Goal: Transaction & Acquisition: Purchase product/service

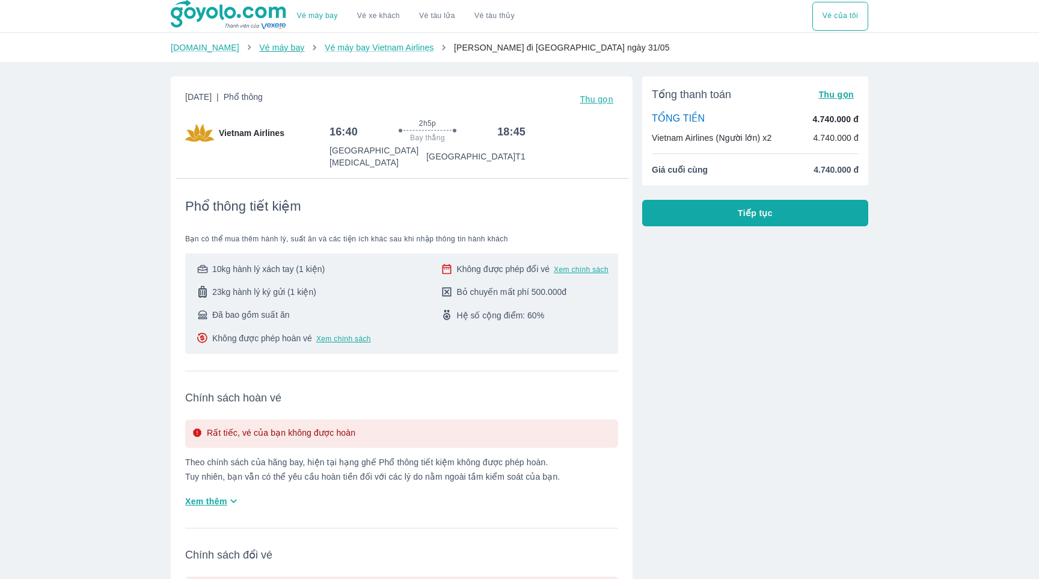
click at [268, 47] on link "Vé máy bay" at bounding box center [281, 48] width 45 height 10
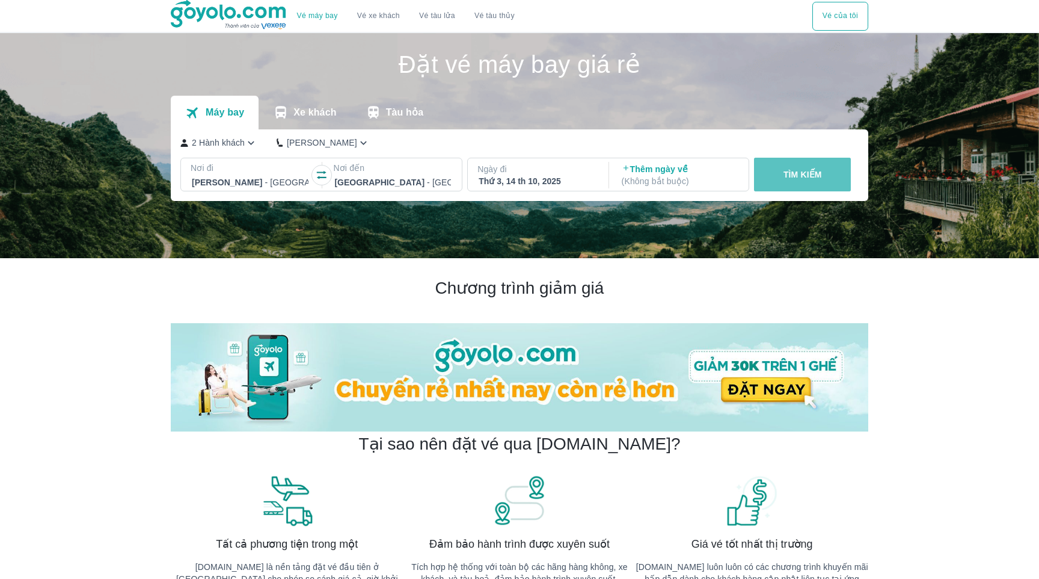
click at [798, 180] on button "TÌM KIẾM" at bounding box center [802, 175] width 97 height 34
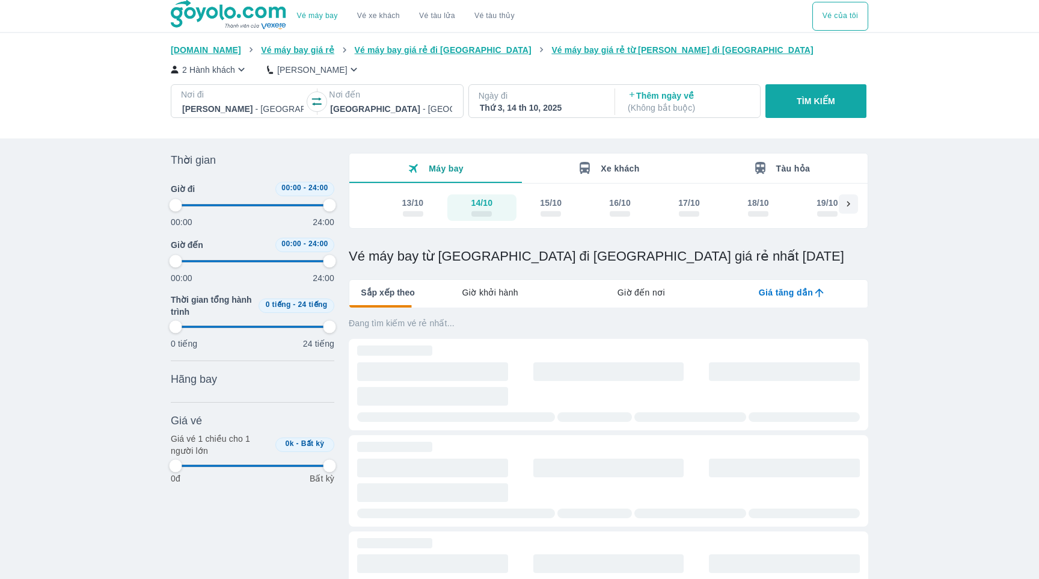
type input "97.9166666666667"
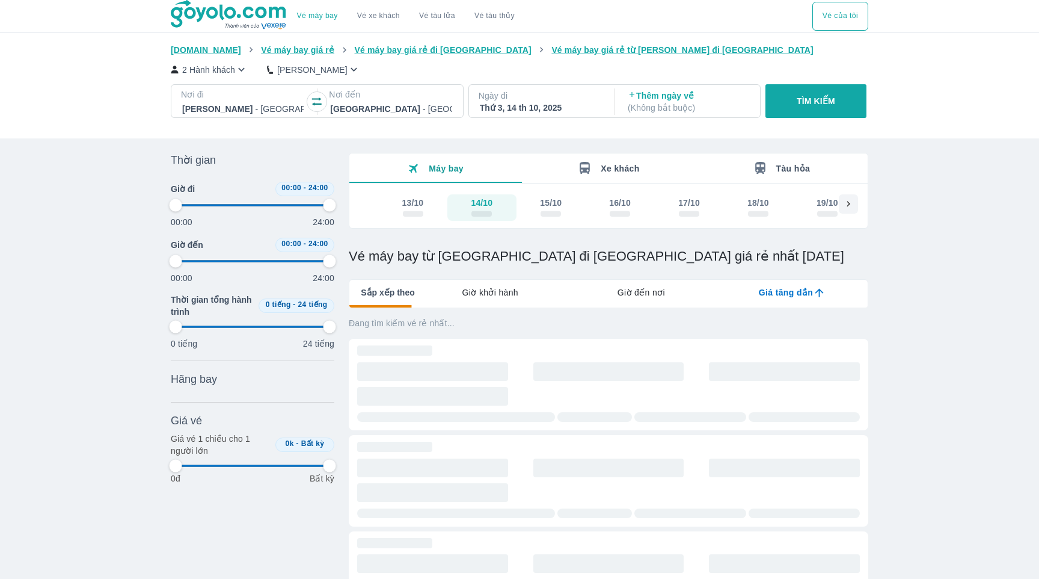
type input "97.9166666666667"
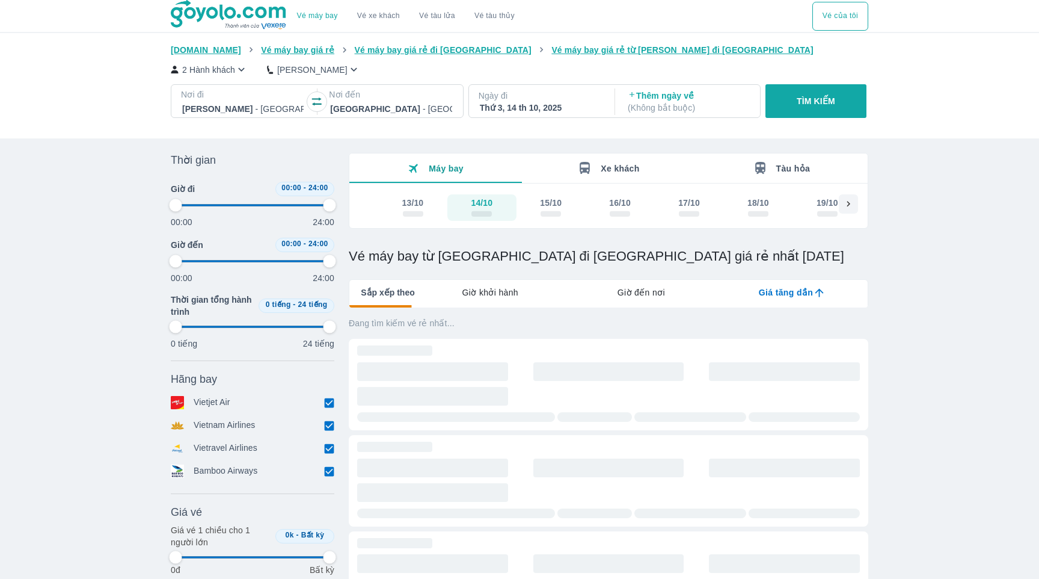
type input "97.9166666666667"
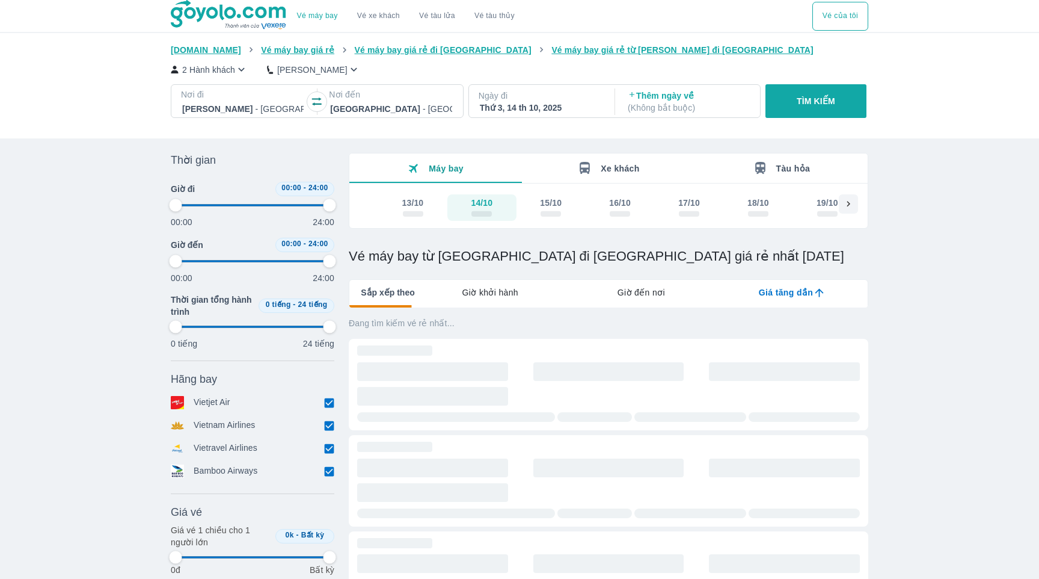
type input "97.9166666666667"
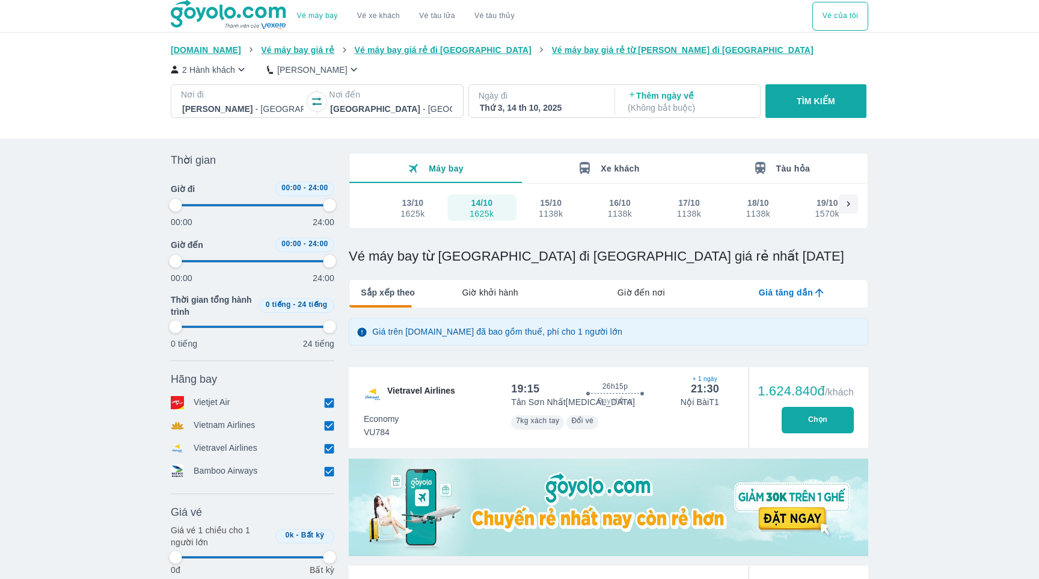
type input "97.9166666666667"
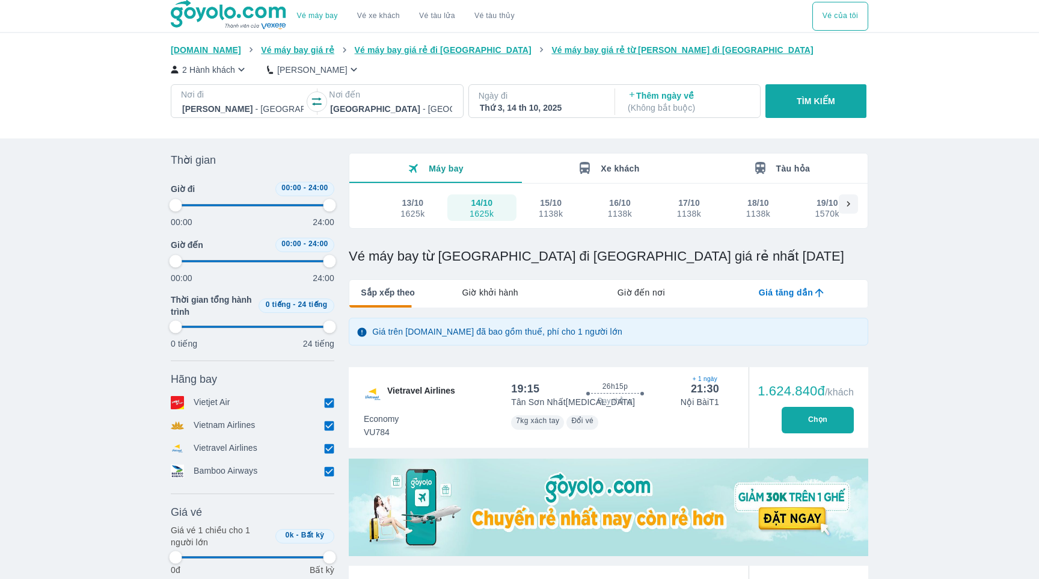
type input "97.9166666666667"
click at [329, 403] on input "checkbox" at bounding box center [329, 402] width 11 height 11
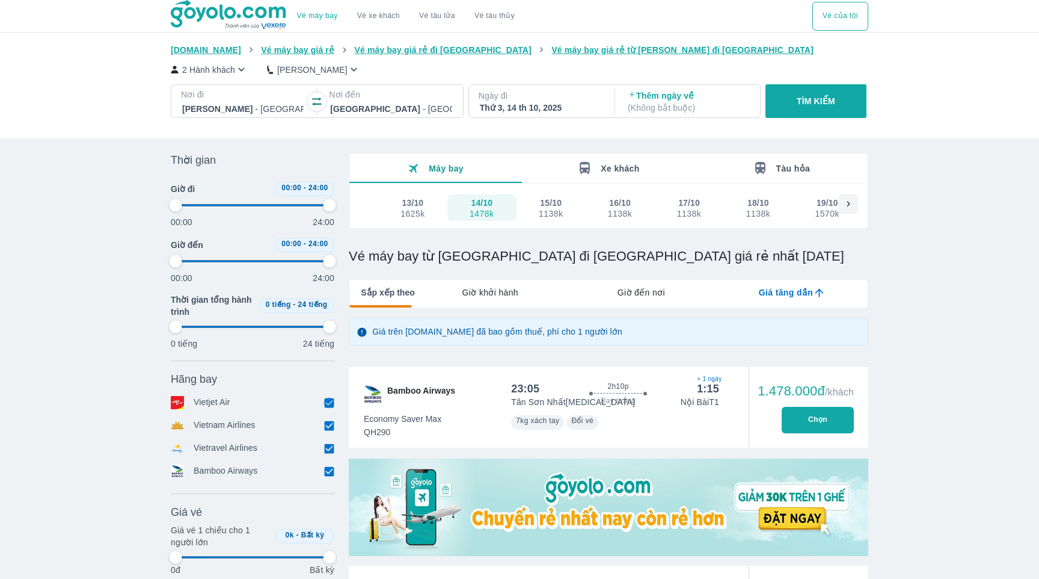
checkbox input "false"
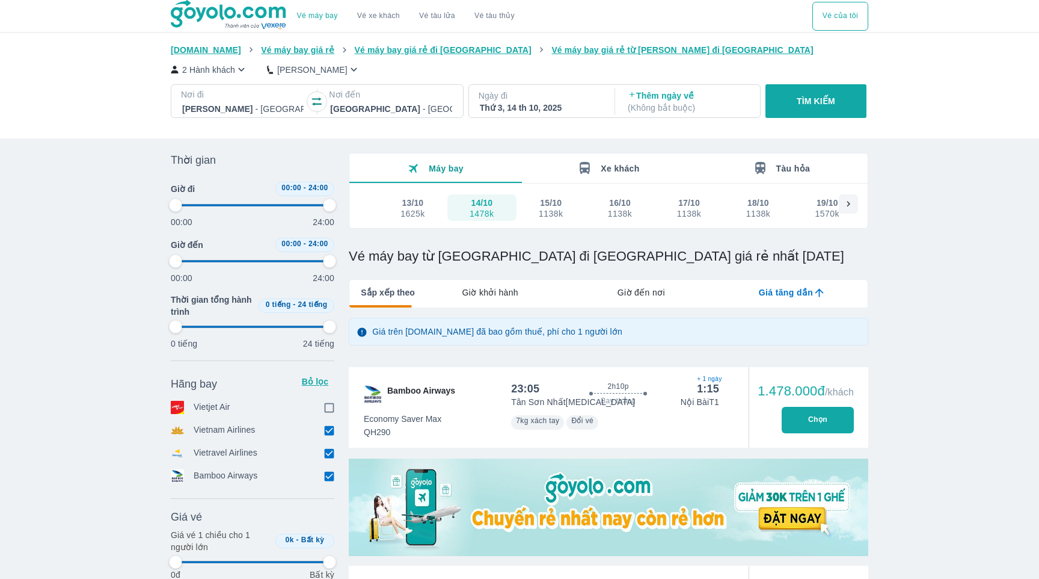
type input "97.9166666666667"
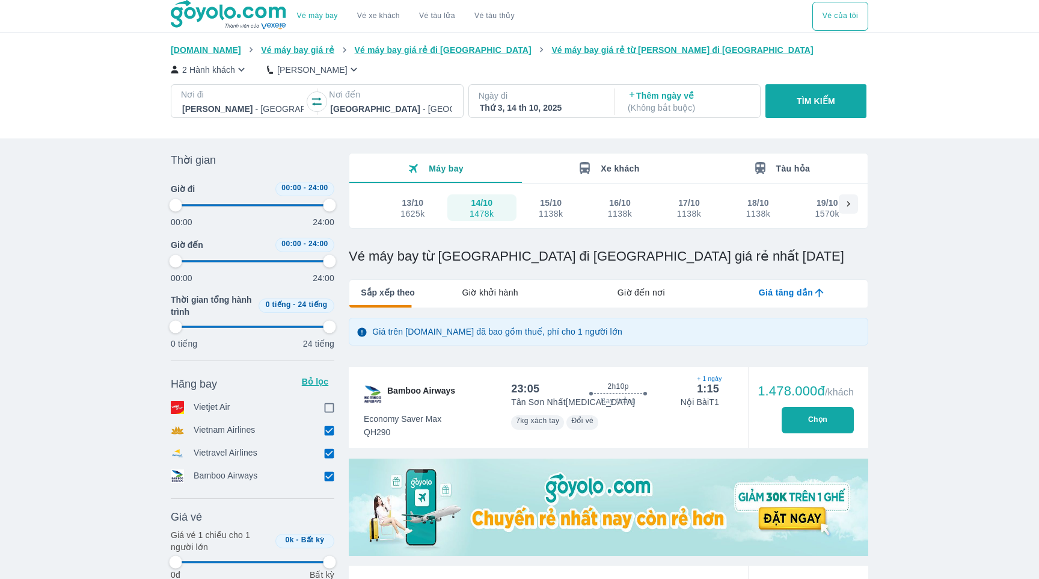
type input "97.9166666666667"
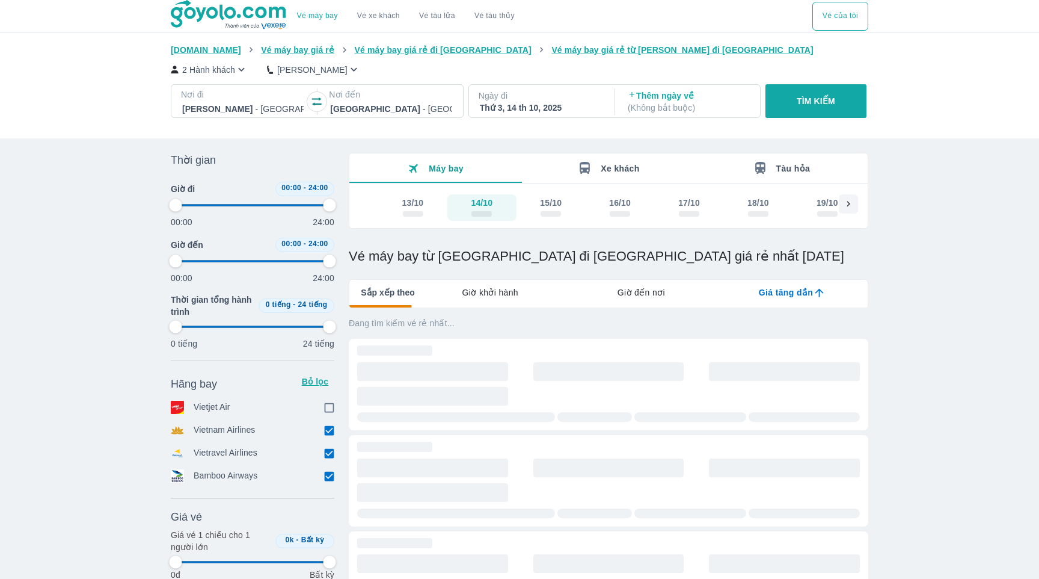
type input "97.9166666666667"
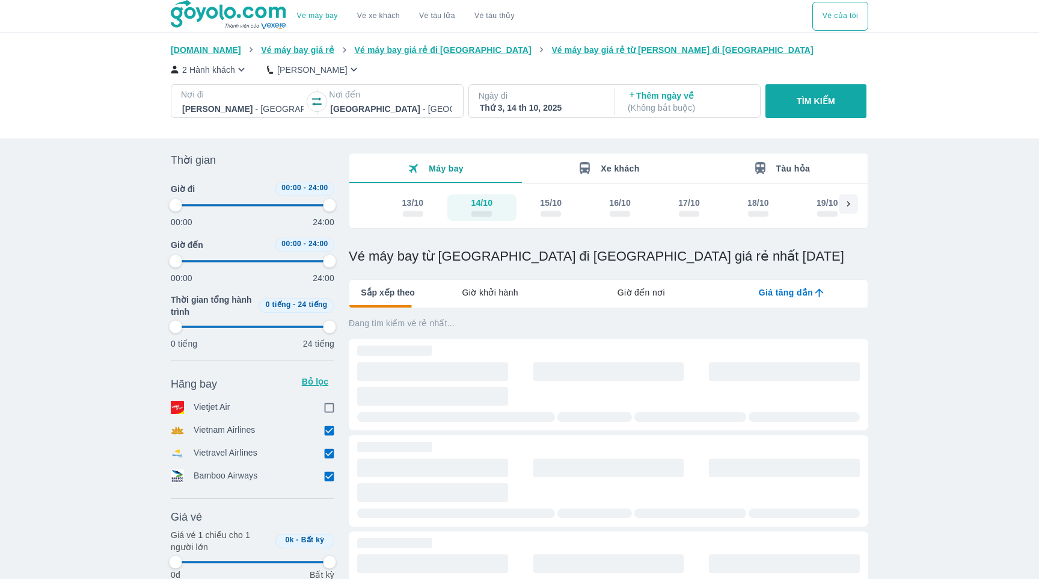
type input "97.9166666666667"
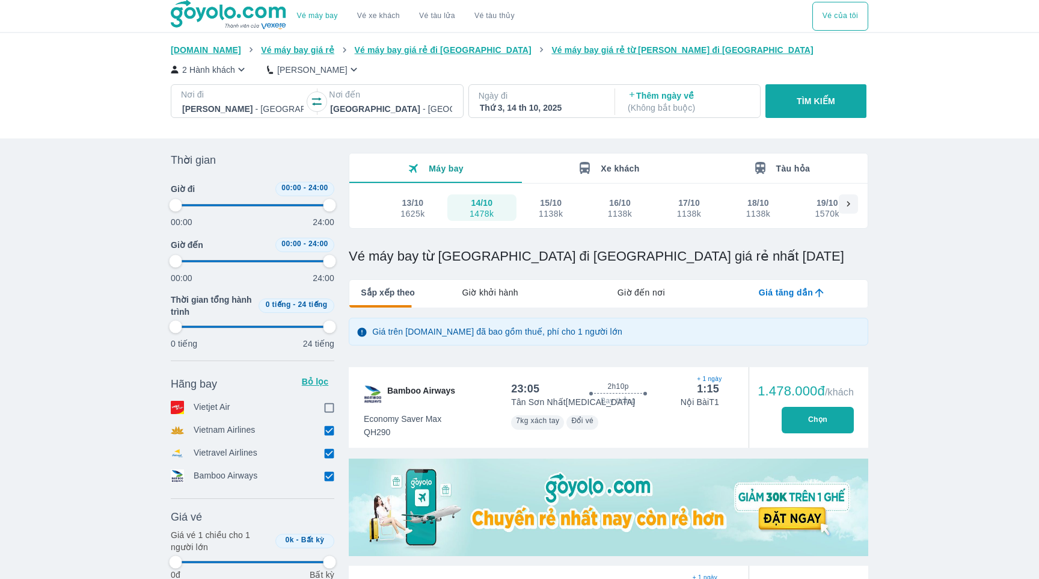
click at [330, 452] on input "checkbox" at bounding box center [329, 453] width 11 height 11
checkbox input "false"
type input "97.9166666666667"
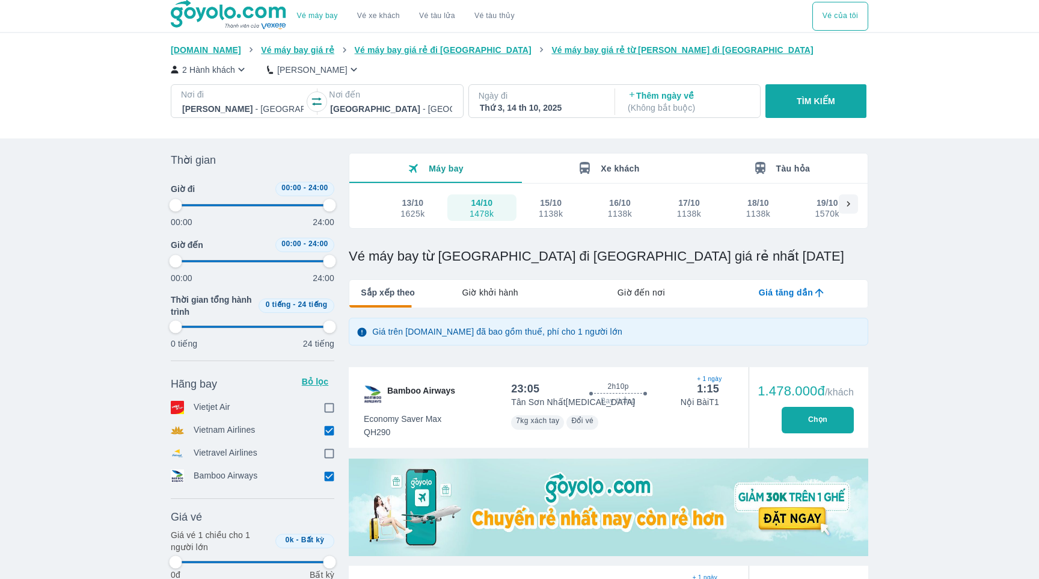
type input "97.9166666666667"
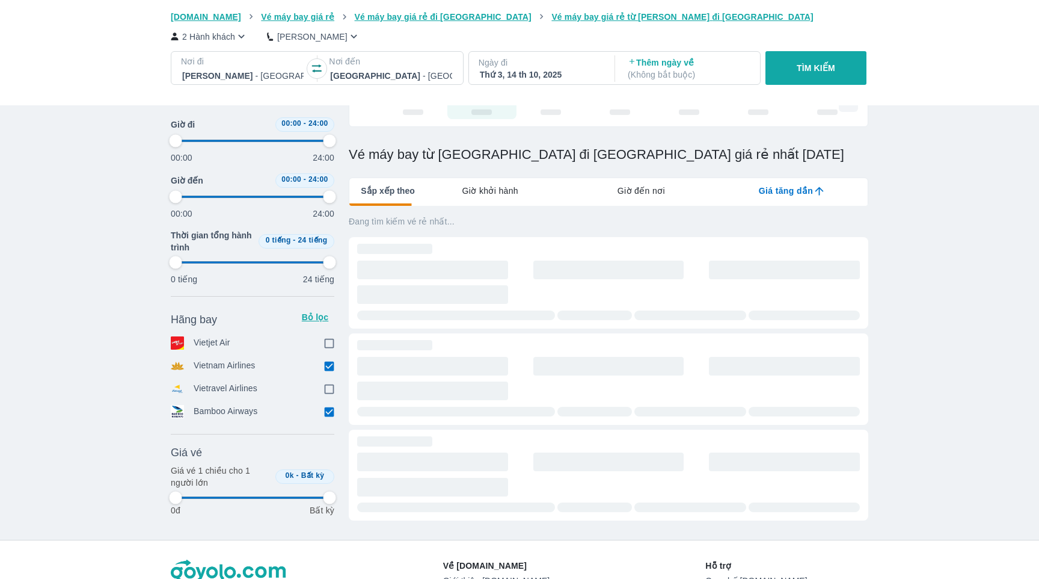
type input "97.9166666666667"
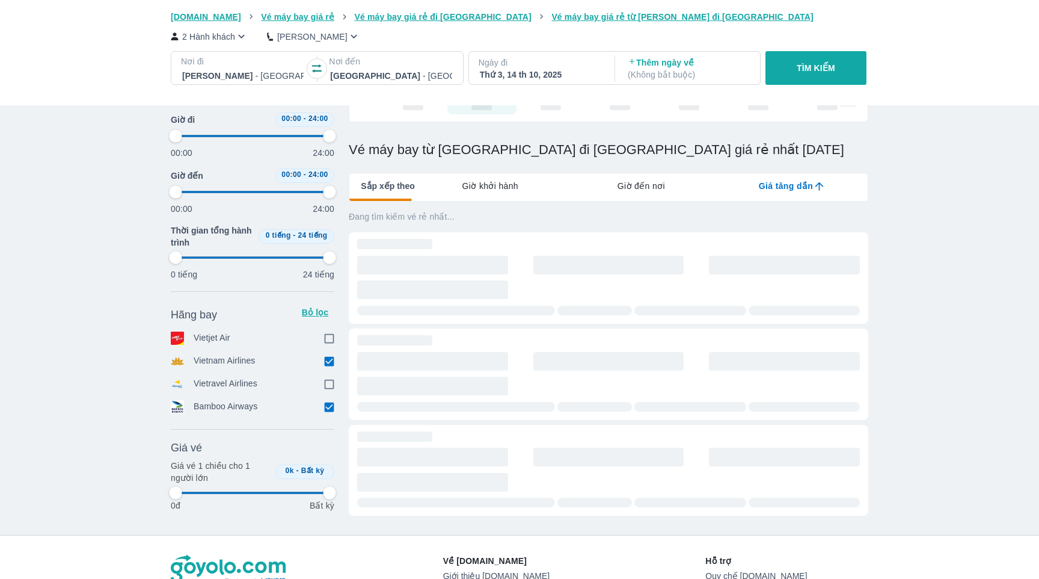
scroll to position [107, 0]
type input "97.9166666666667"
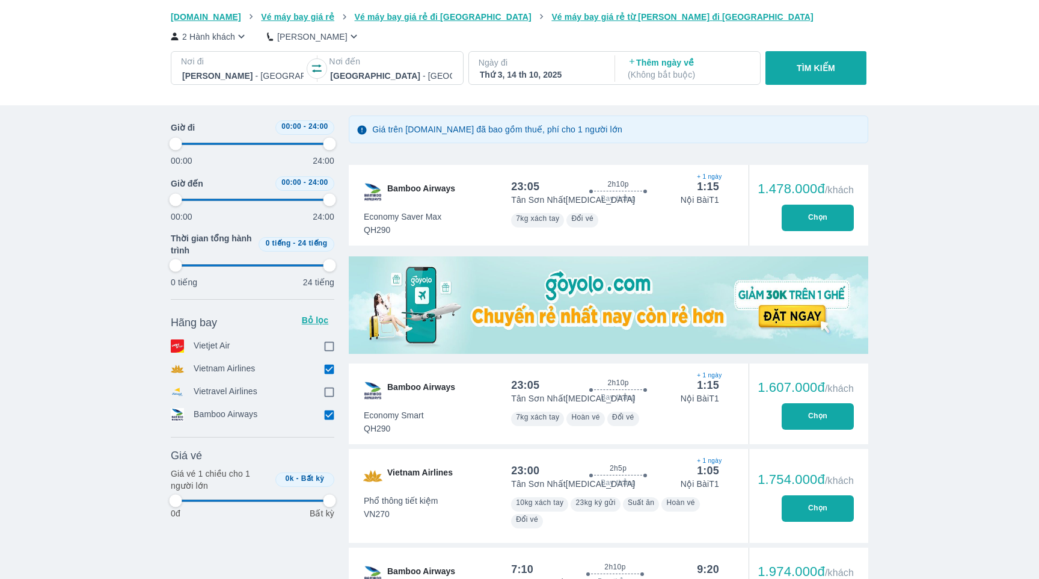
type input "97.9166666666667"
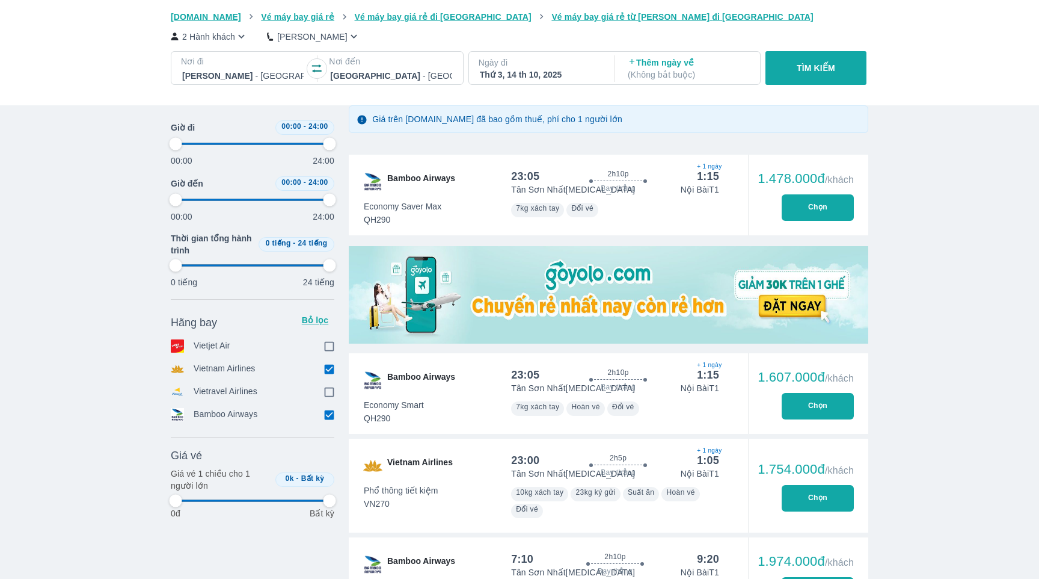
type input "97.9166666666667"
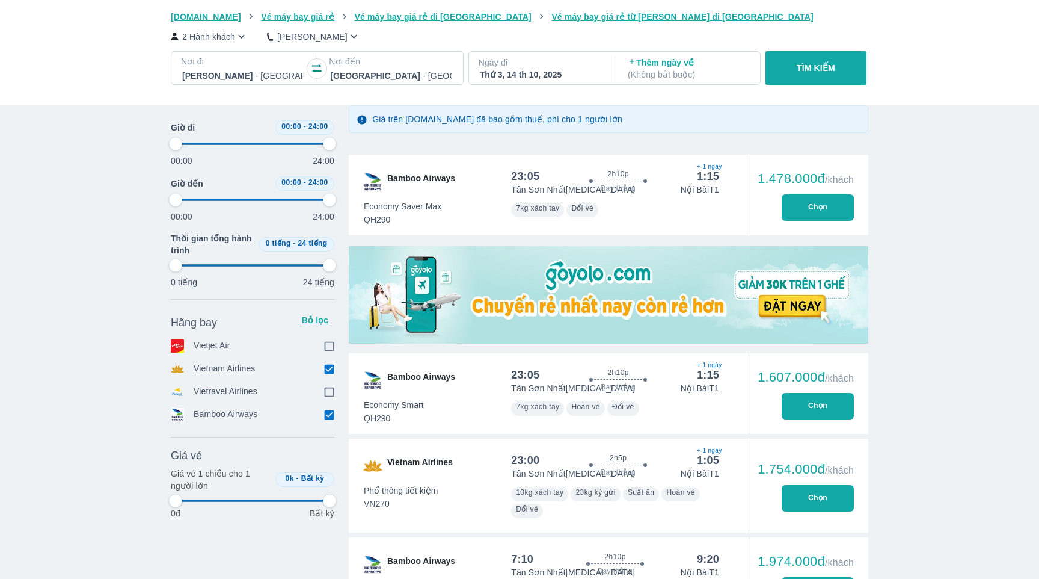
type input "97.9166666666667"
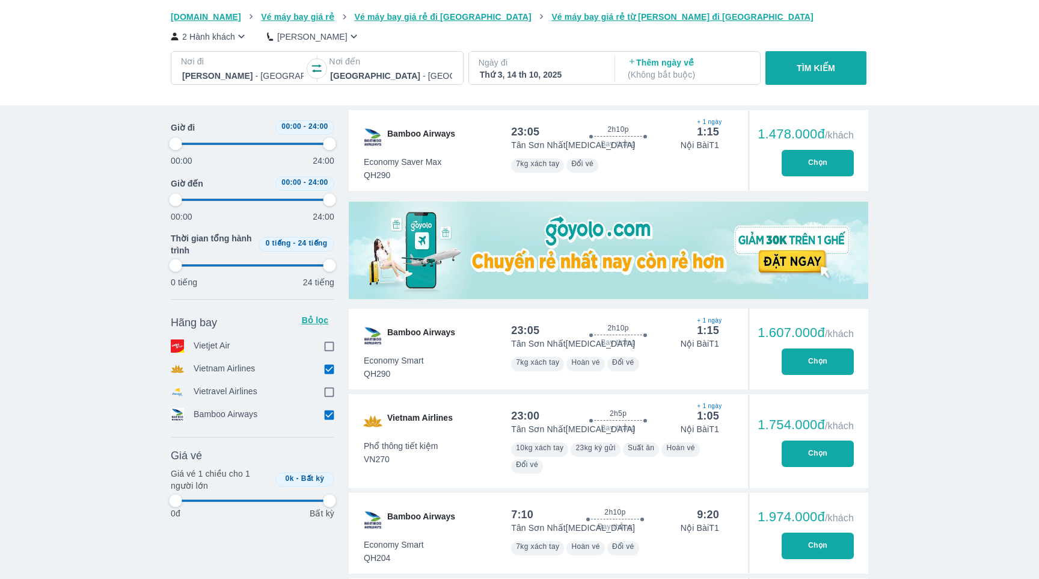
type input "97.9166666666667"
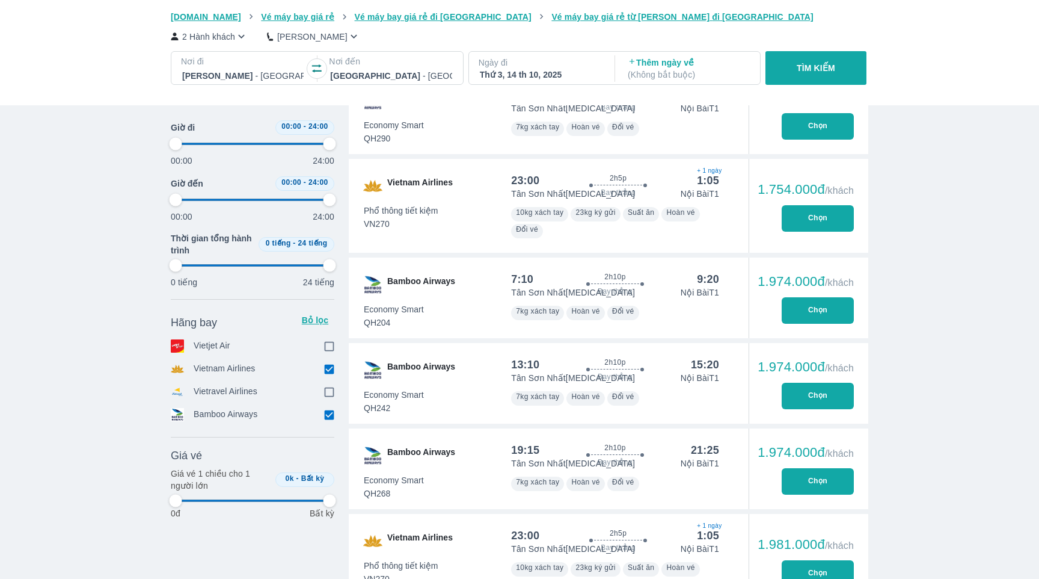
type input "97.9166666666667"
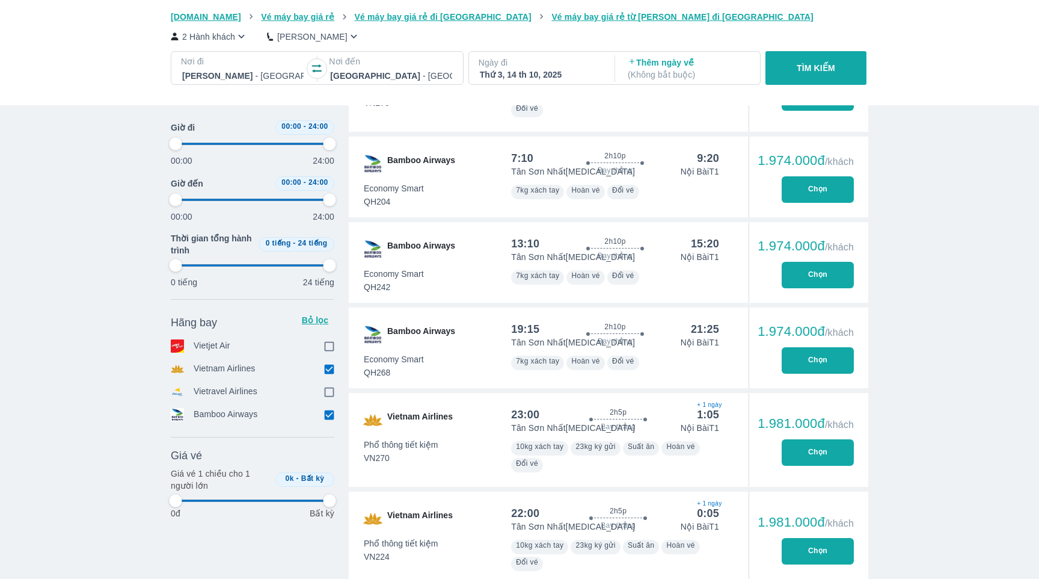
scroll to position [616, 0]
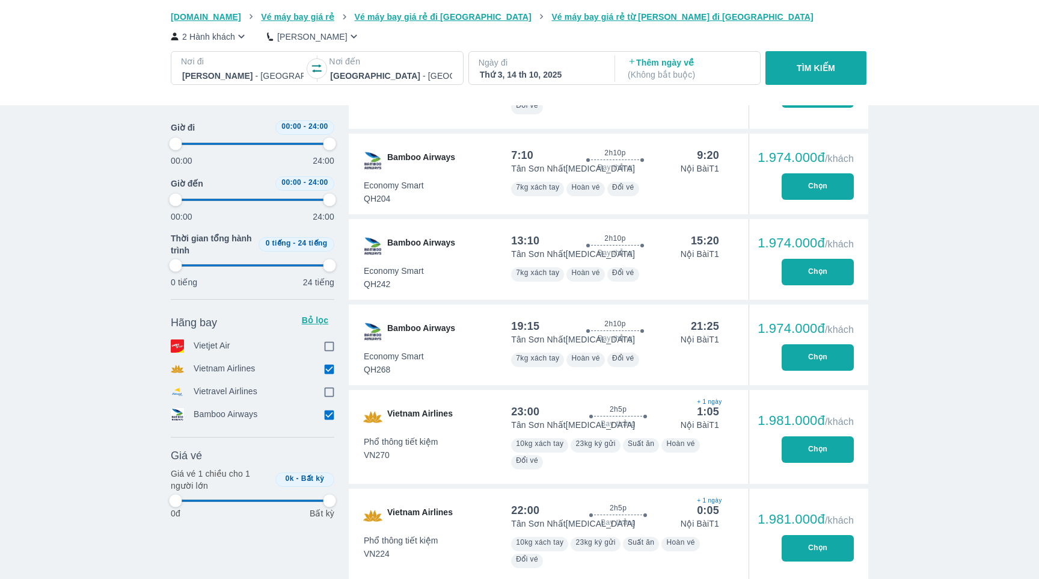
type input "97.9166666666667"
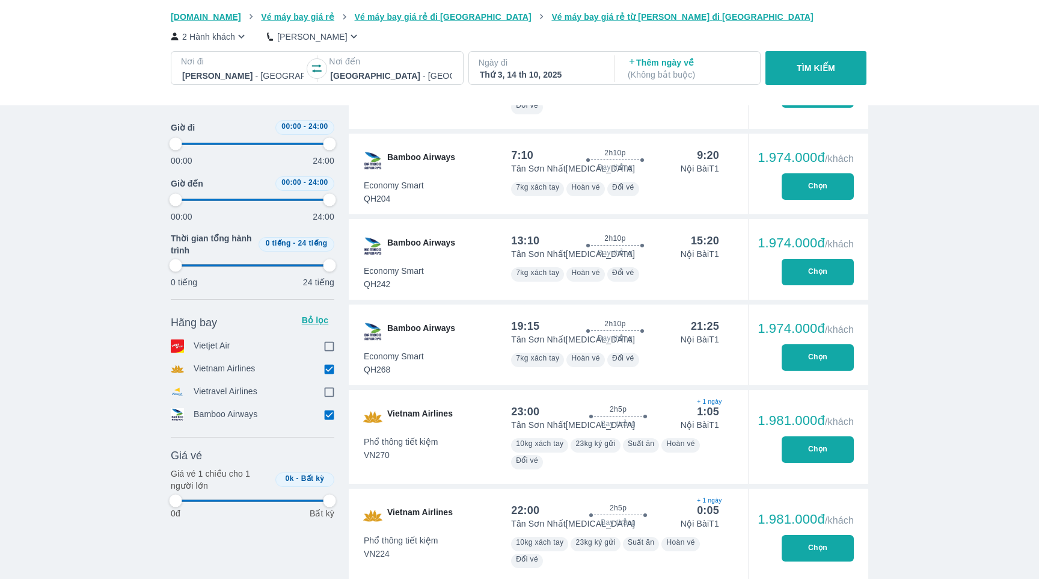
type input "97.9166666666667"
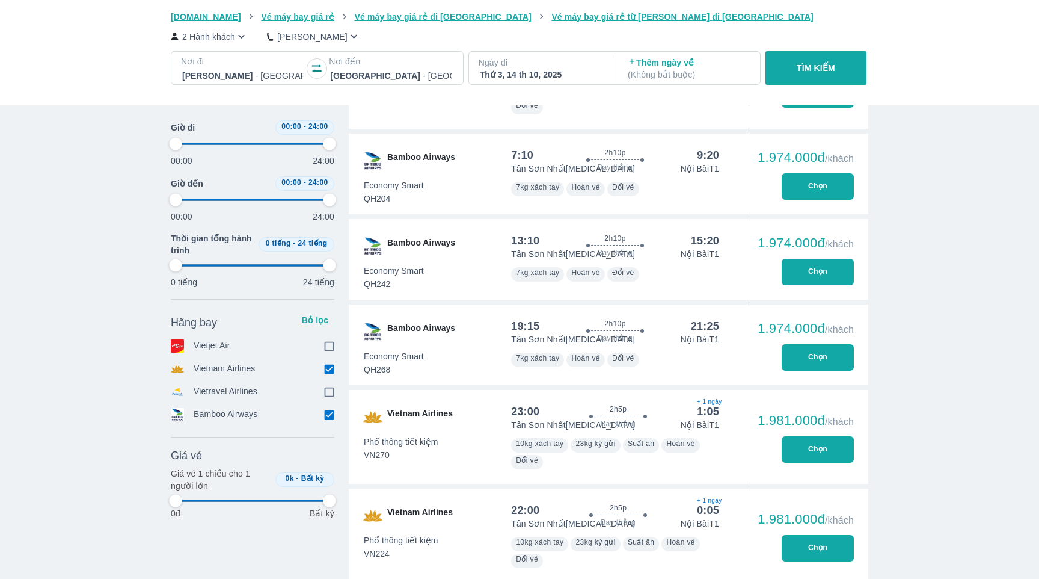
type input "97.9166666666667"
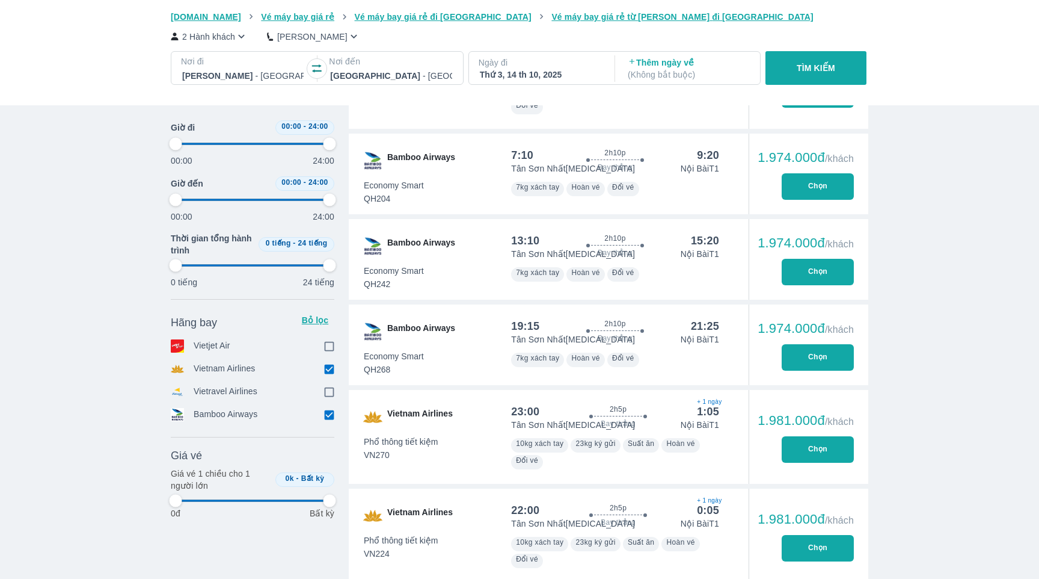
type input "97.9166666666667"
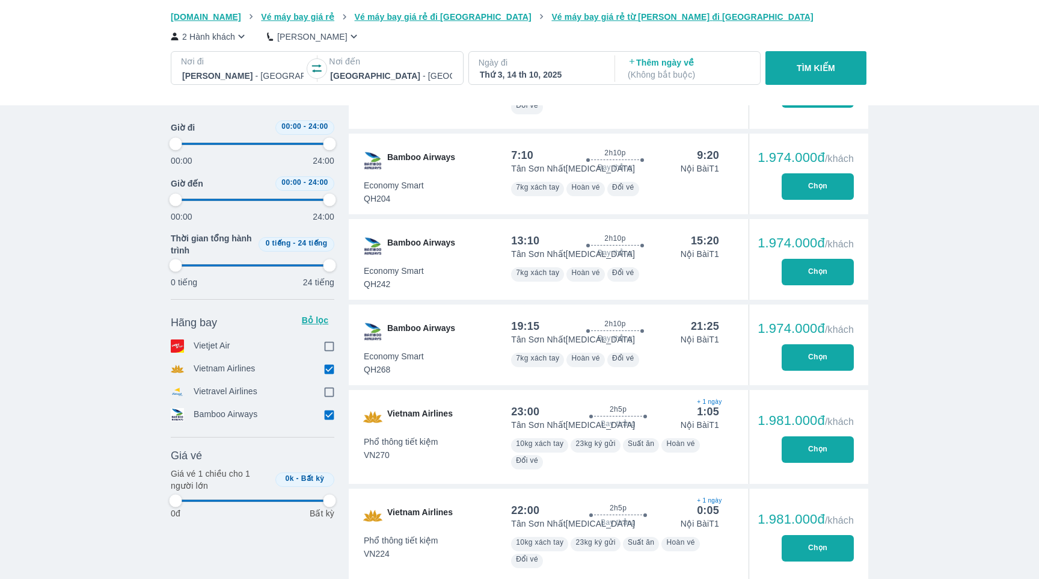
type input "97.9166666666667"
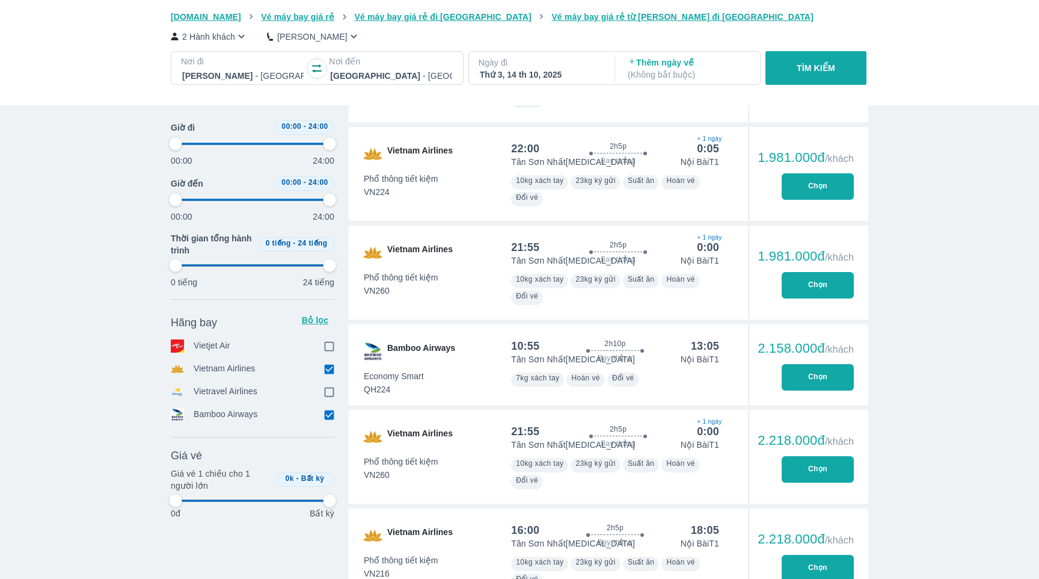
scroll to position [1046, 0]
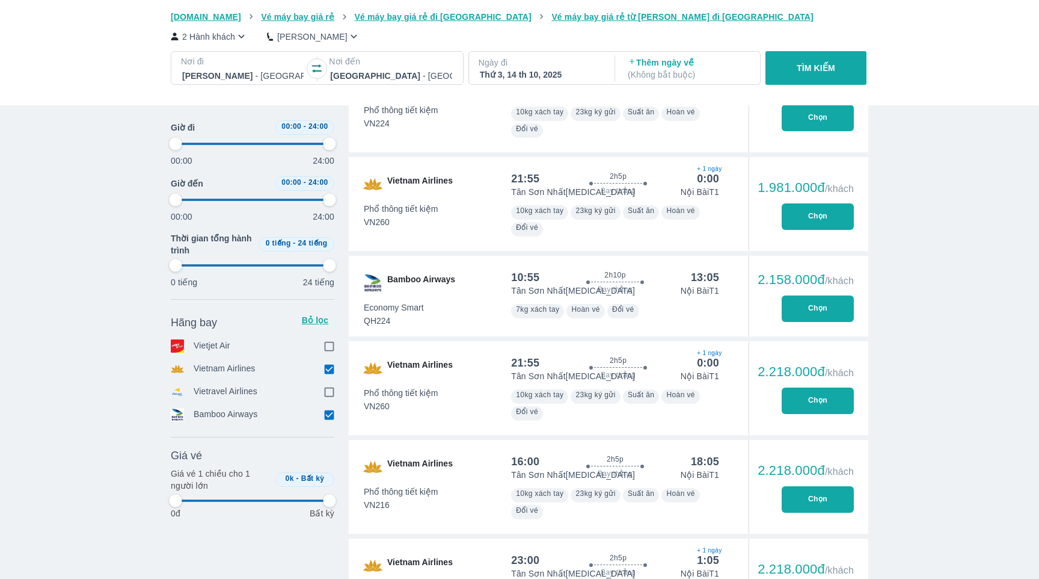
type input "97.9166666666667"
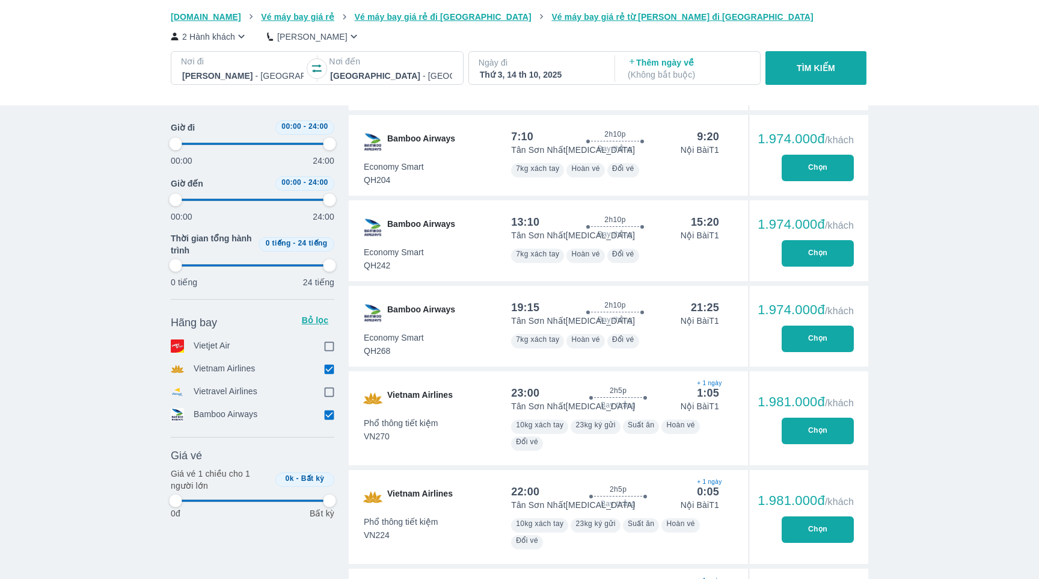
scroll to position [629, 0]
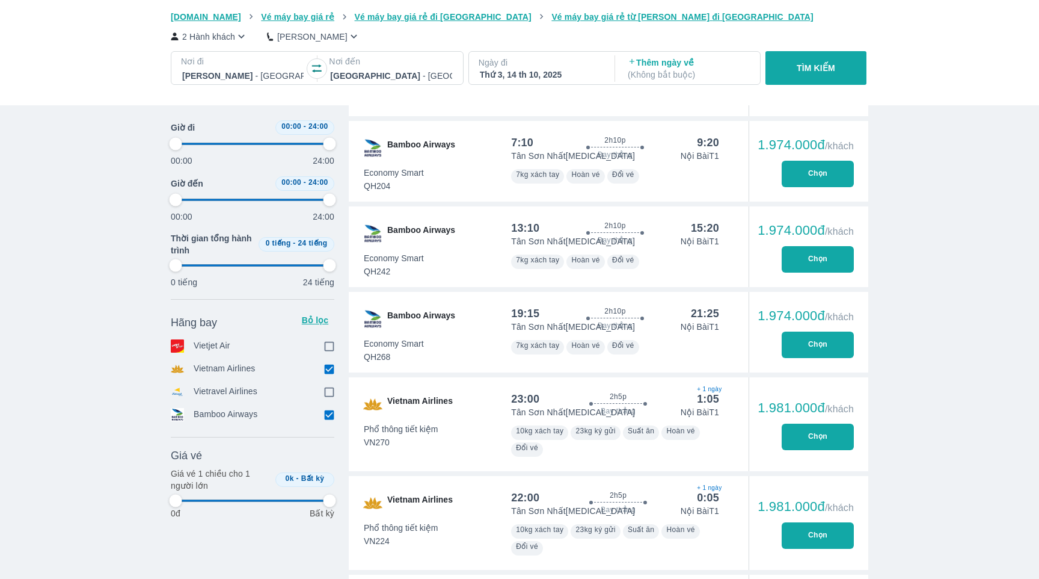
type input "97.9166666666667"
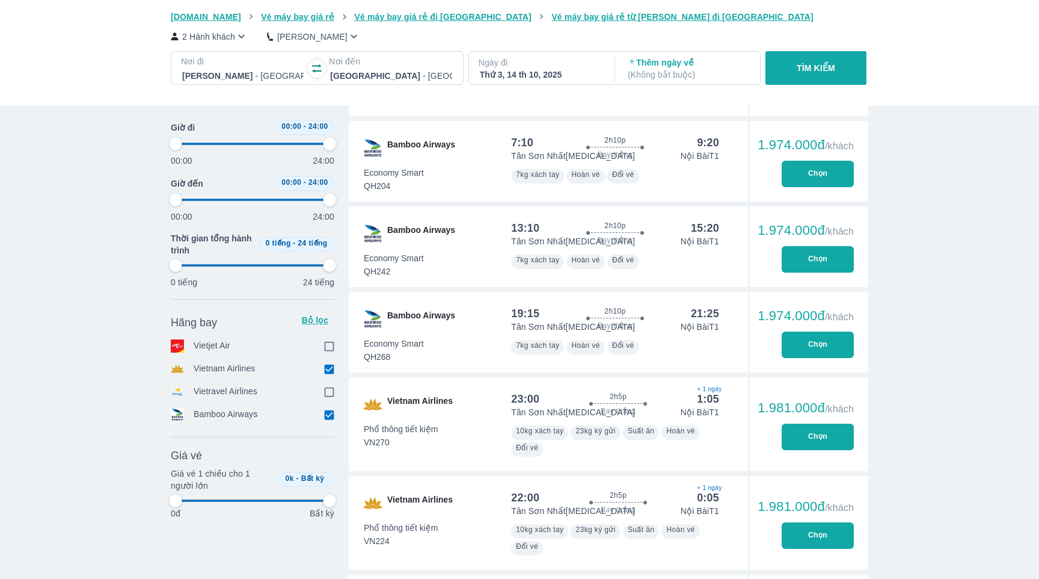
type input "97.9166666666667"
click at [810, 176] on button "Chọn" at bounding box center [818, 174] width 72 height 26
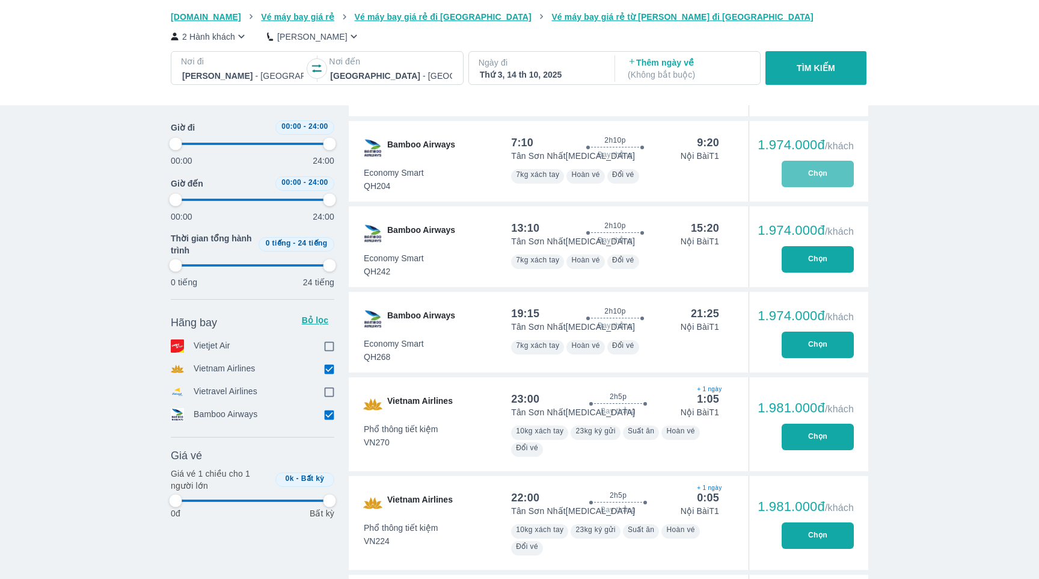
type input "97.9166666666667"
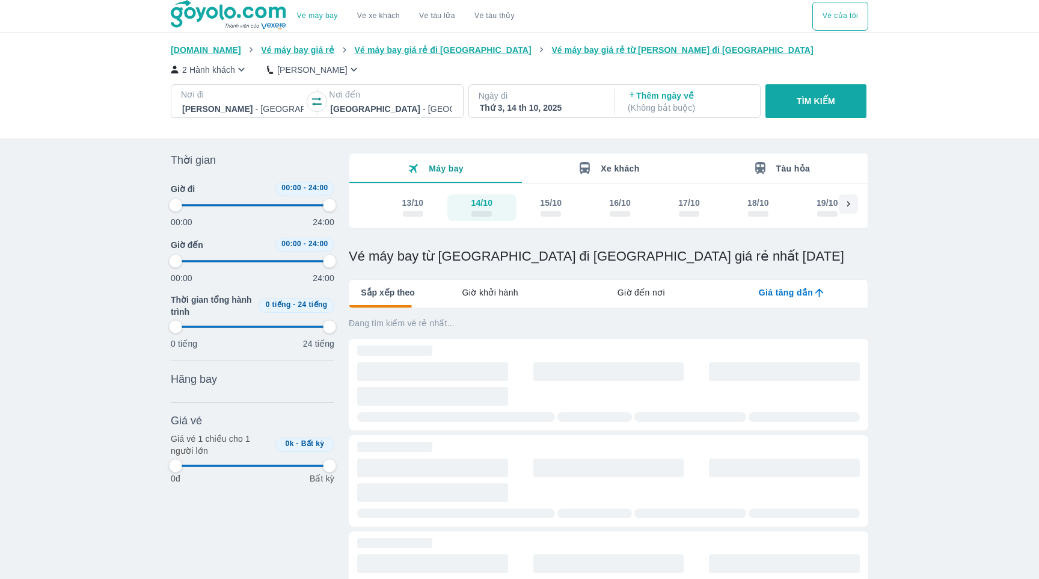
type input "97.9166666666667"
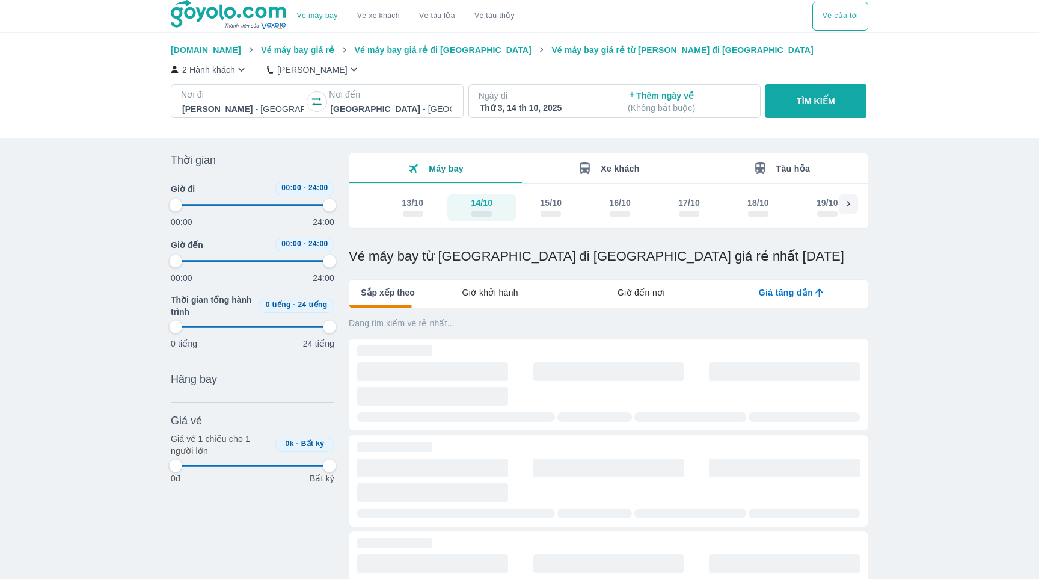
type input "97.9166666666667"
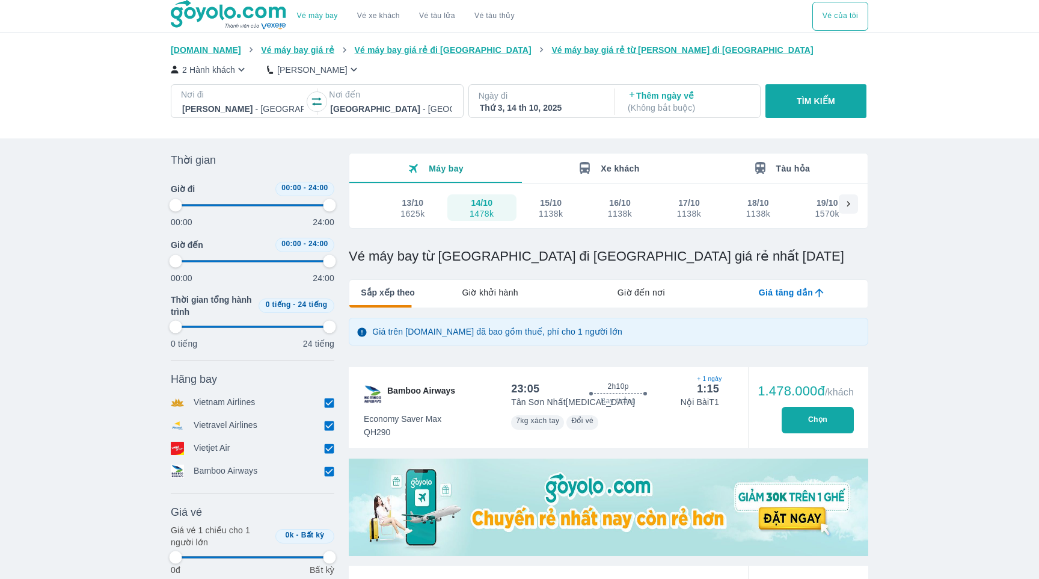
type input "97.9166666666667"
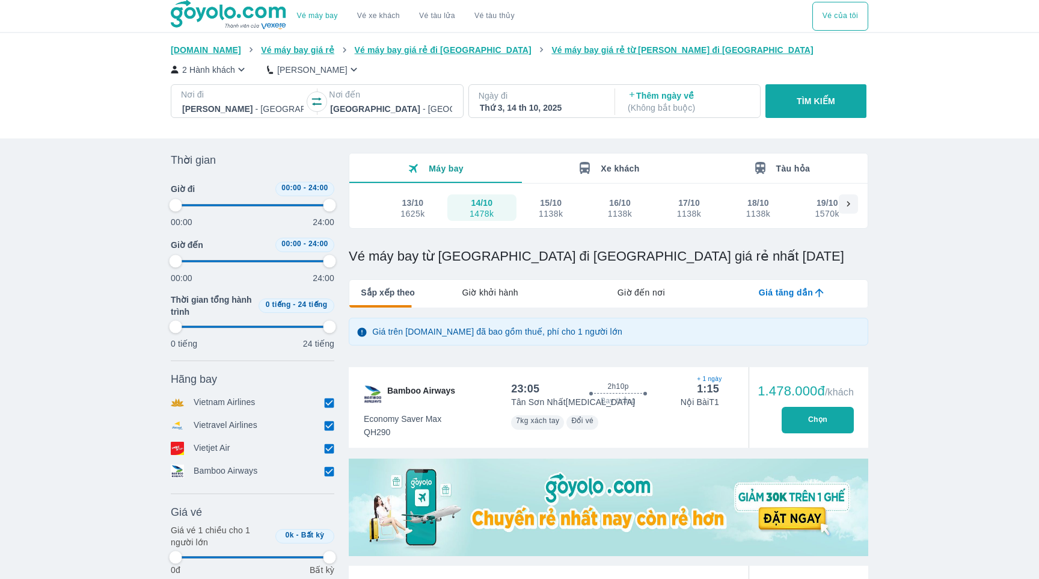
type input "97.9166666666667"
click at [238, 66] on icon "button" at bounding box center [241, 69] width 13 height 13
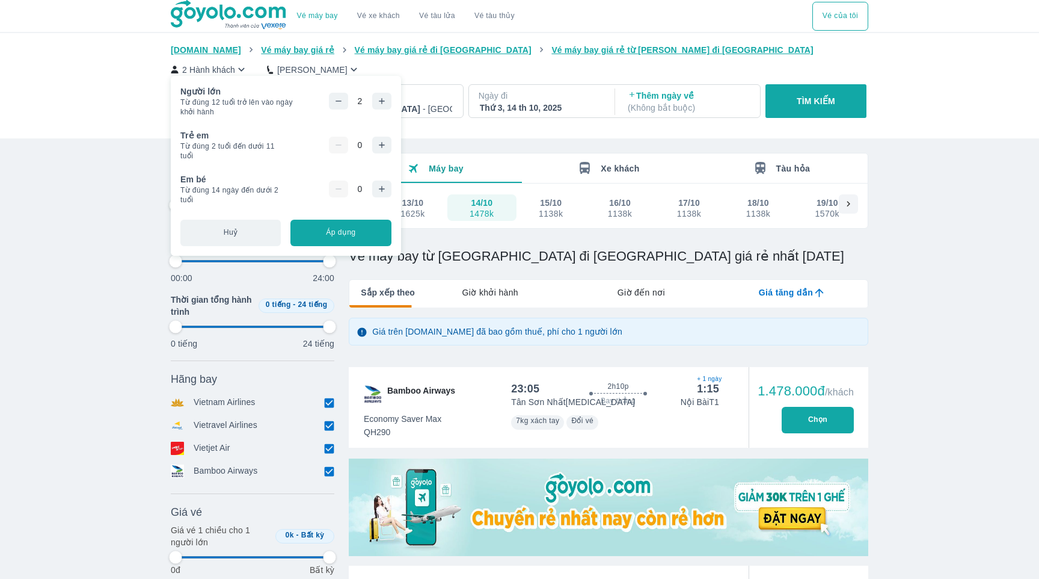
type input "97.9166666666667"
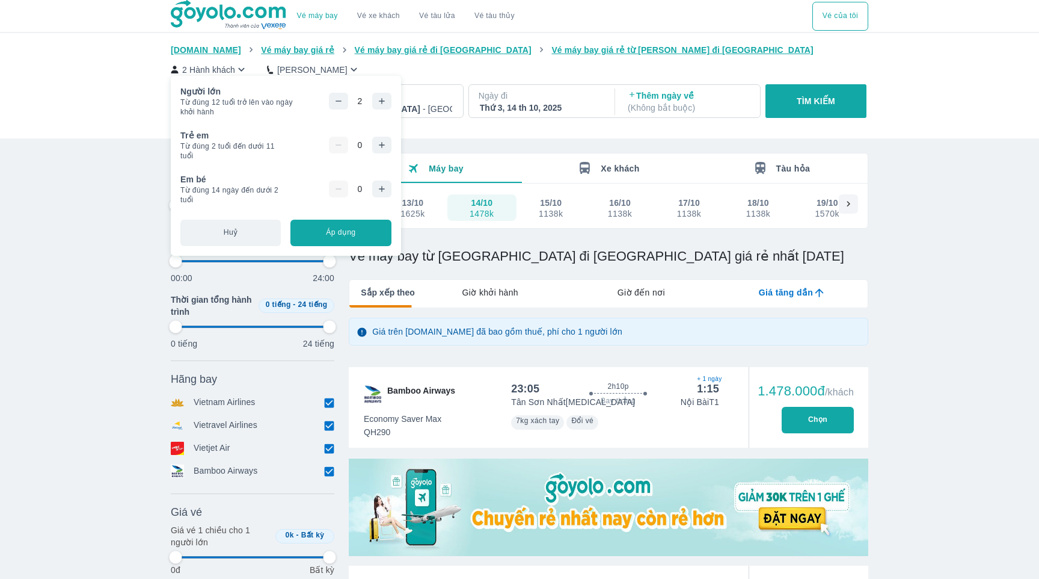
type input "97.9166666666667"
click at [342, 103] on icon "button" at bounding box center [339, 101] width 10 height 10
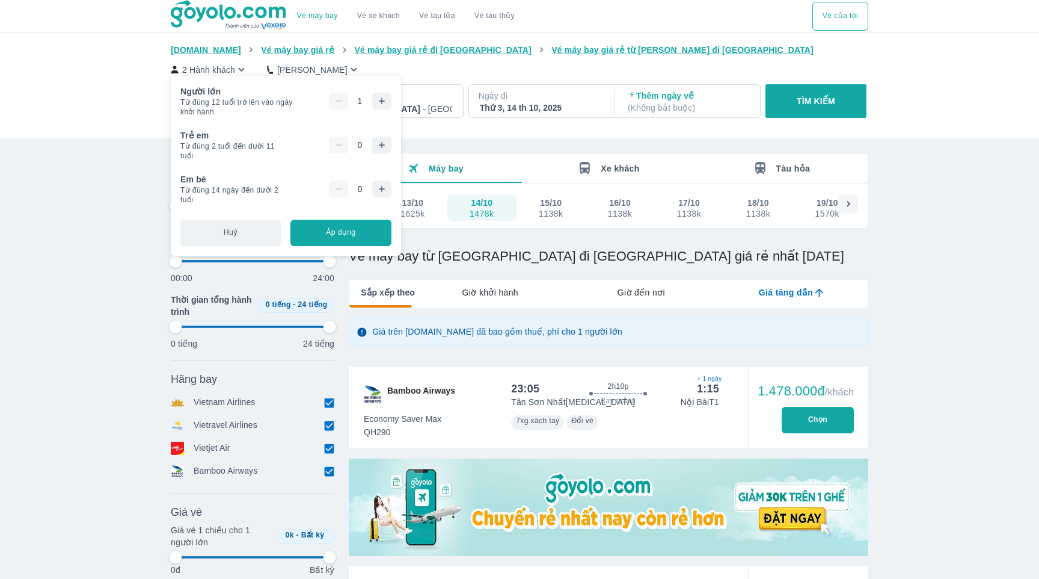
click at [353, 231] on button "Áp dụng" at bounding box center [341, 233] width 100 height 26
type input "97.9166666666667"
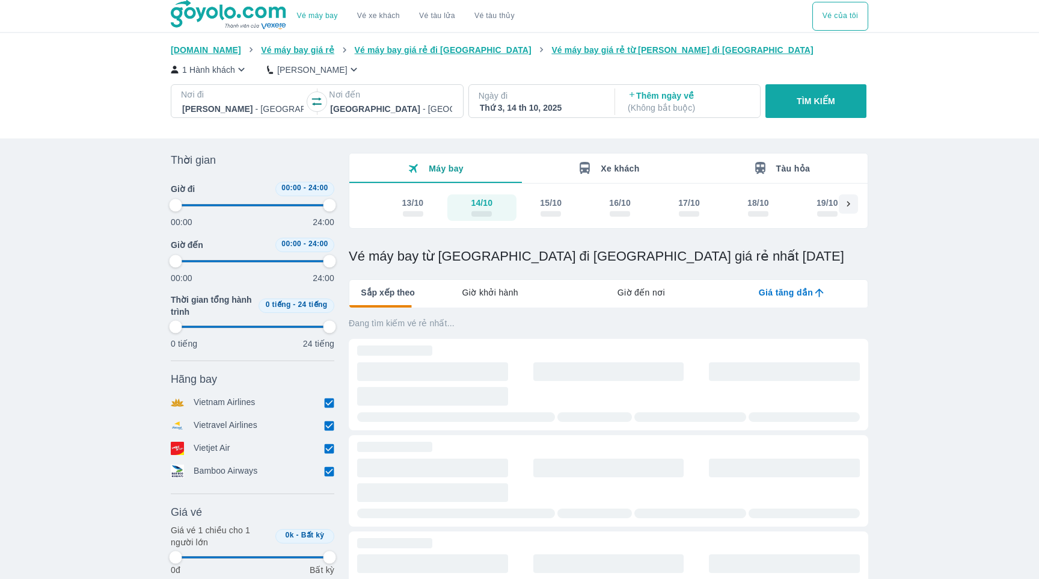
type input "97.9166666666667"
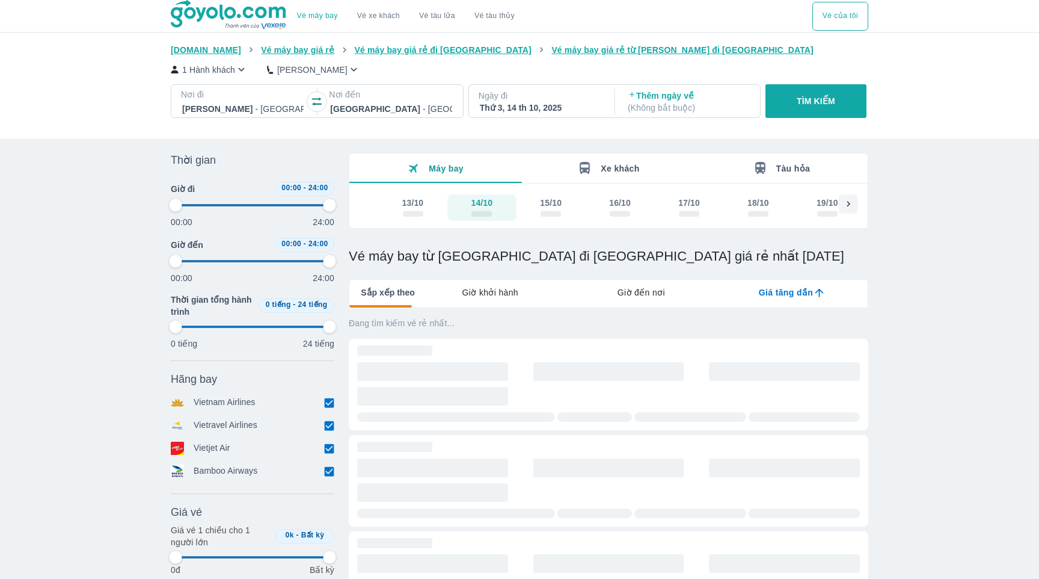
type input "97.9166666666667"
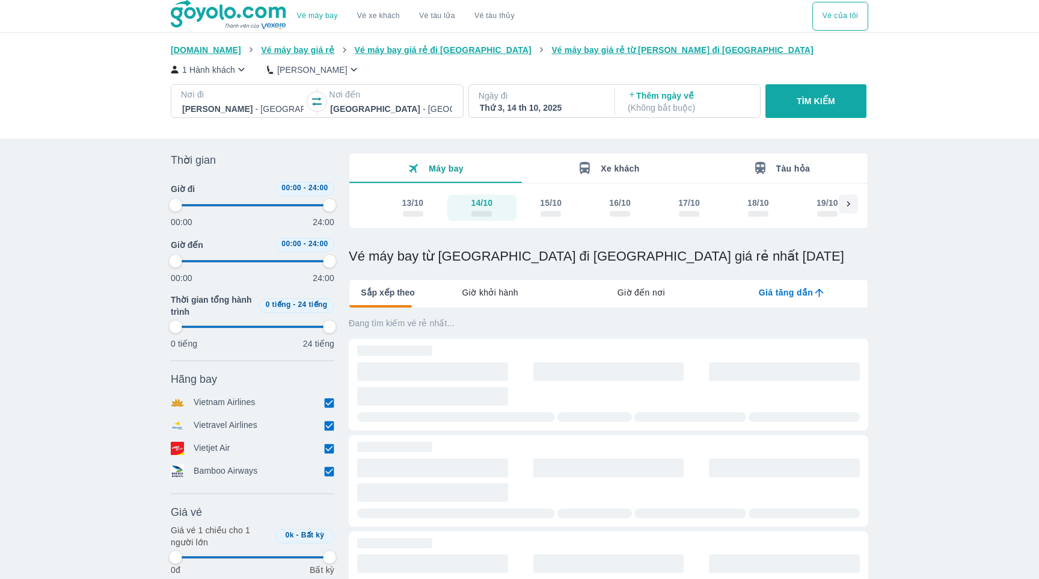
type input "97.9166666666667"
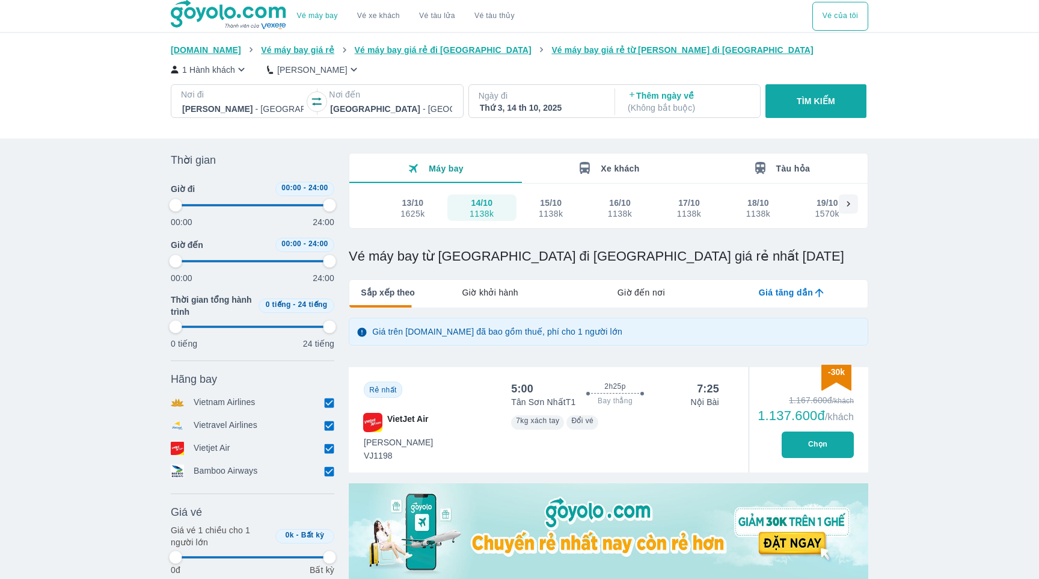
type input "97.9166666666667"
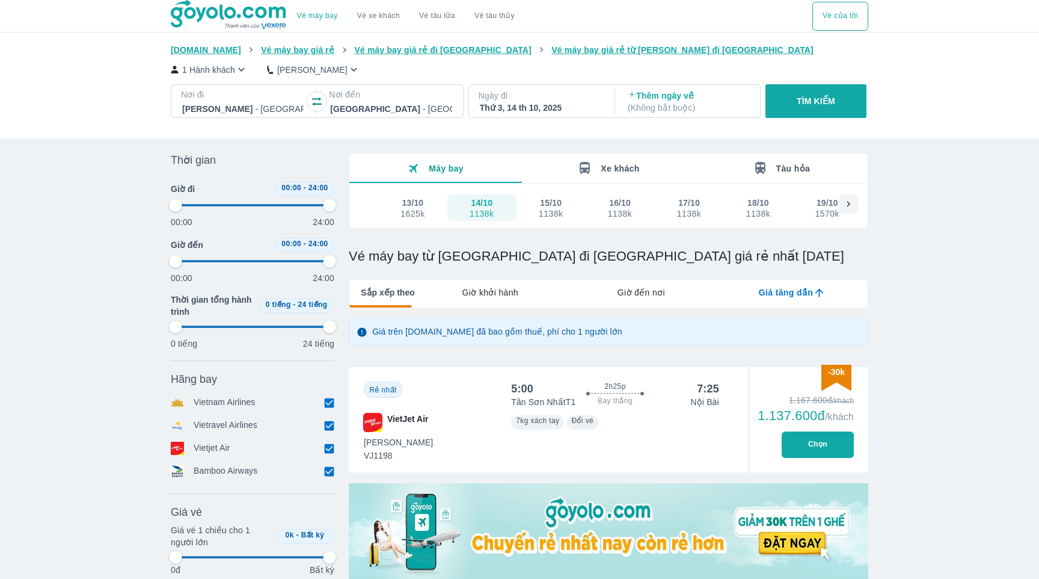
type input "97.9166666666667"
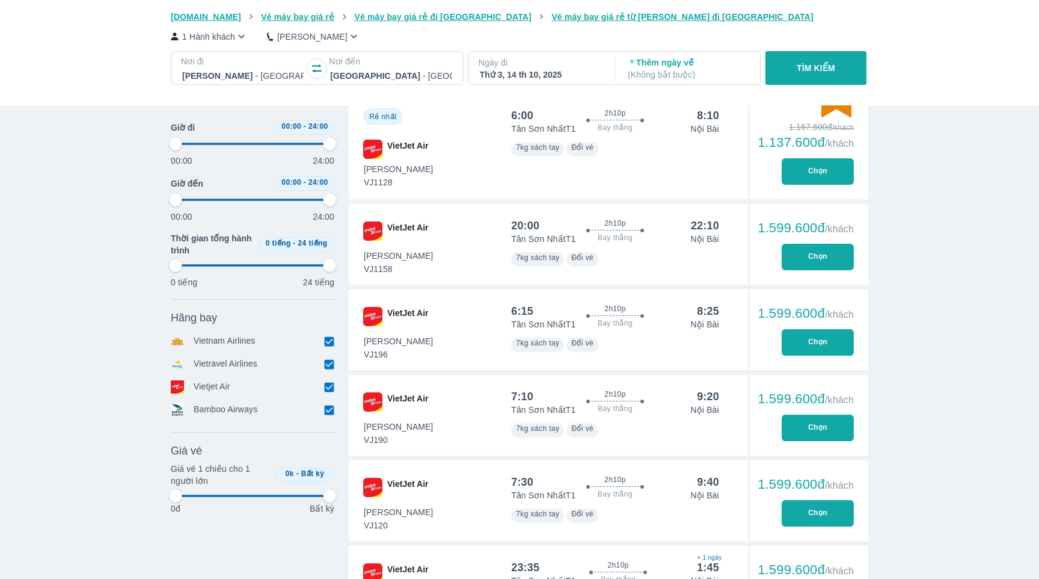
scroll to position [508, 0]
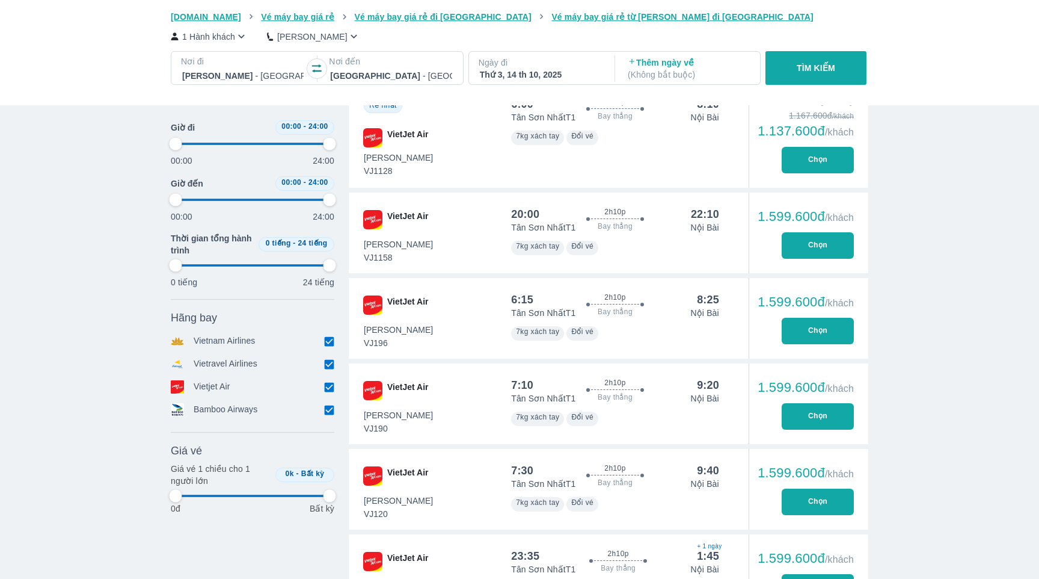
type input "97.9166666666667"
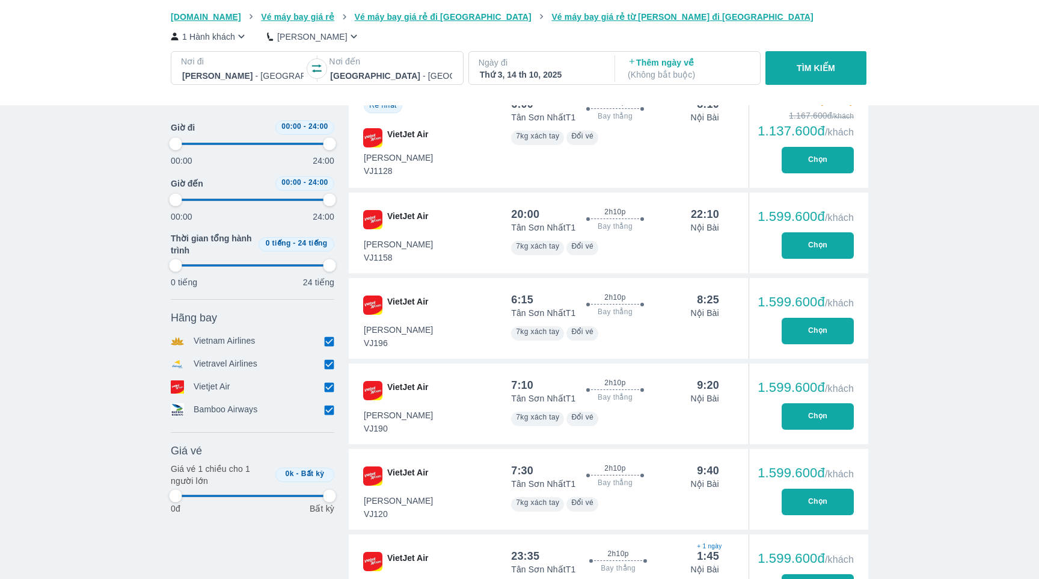
type input "97.9166666666667"
click at [328, 386] on input "checkbox" at bounding box center [329, 386] width 11 height 11
checkbox input "false"
type input "97.9166666666667"
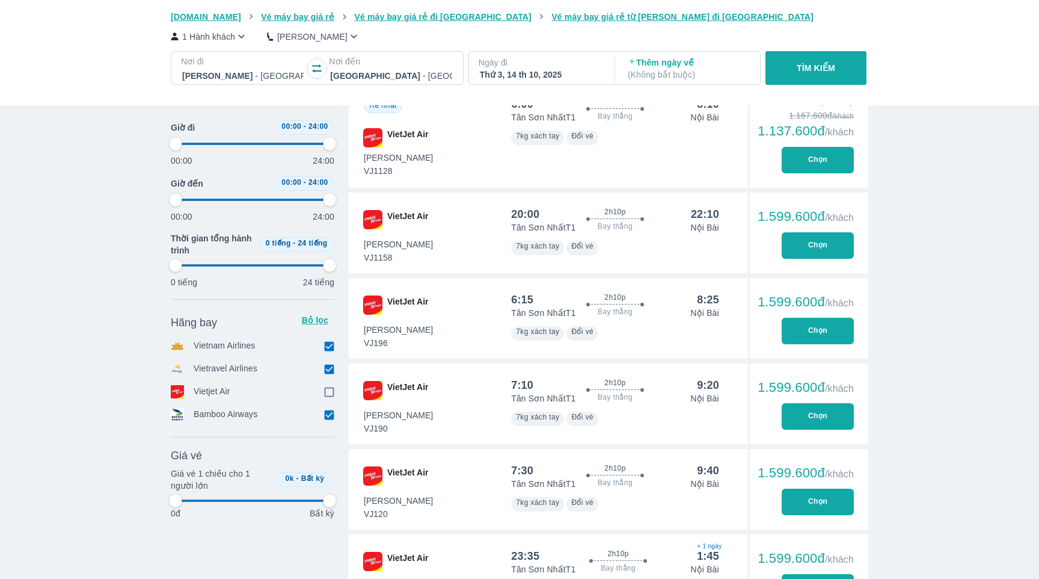
type input "97.9166666666667"
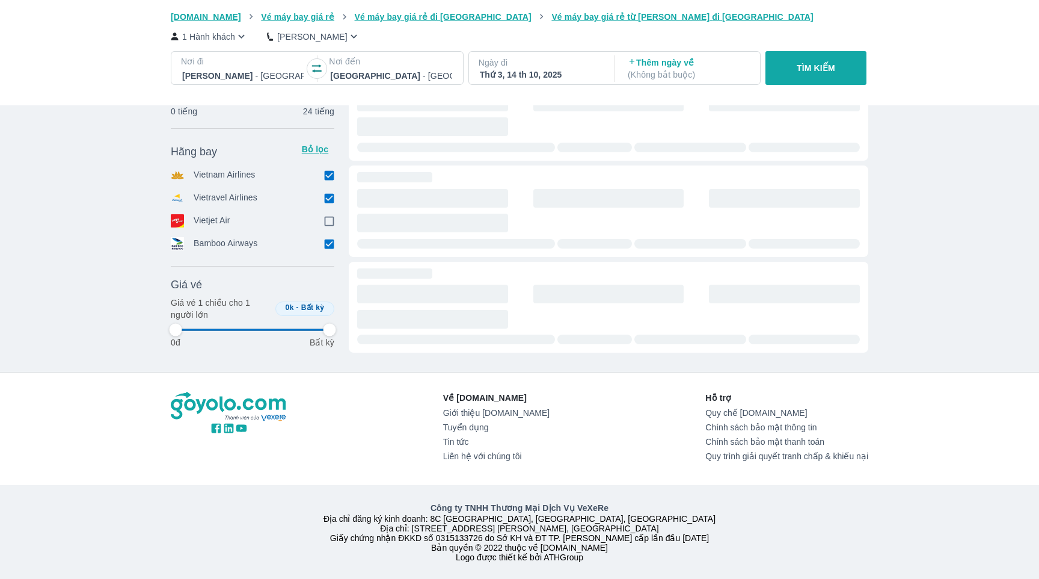
type input "97.9166666666667"
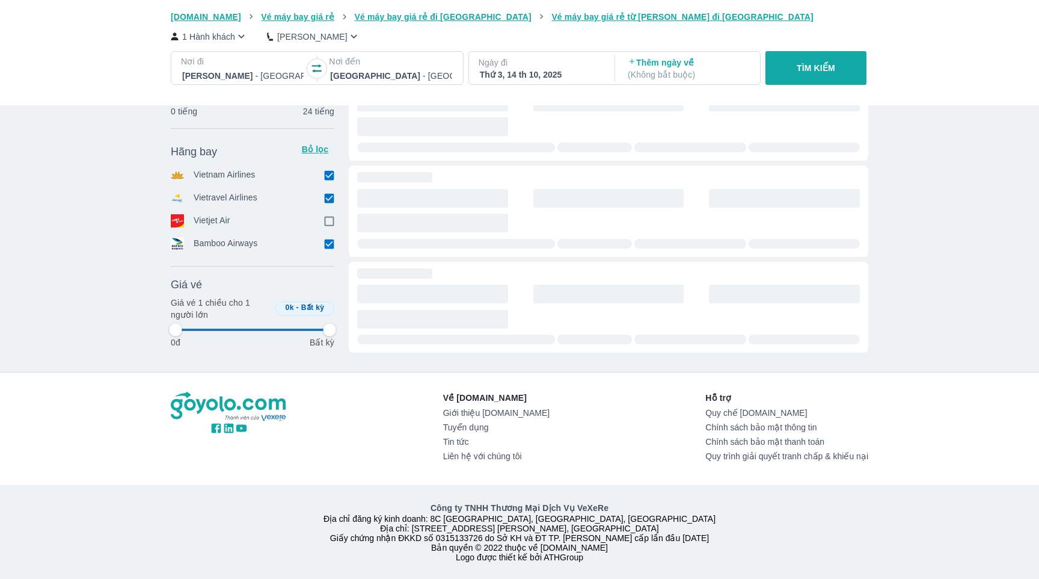
type input "97.9166666666667"
click at [331, 197] on input "checkbox" at bounding box center [329, 198] width 11 height 11
checkbox input "false"
type input "97.9166666666667"
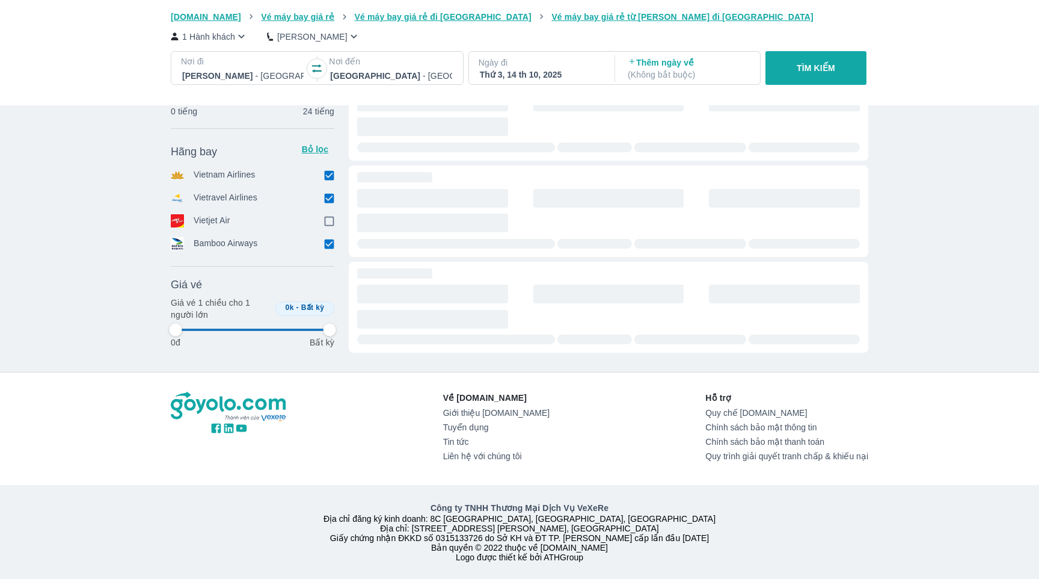
type input "97.9166666666667"
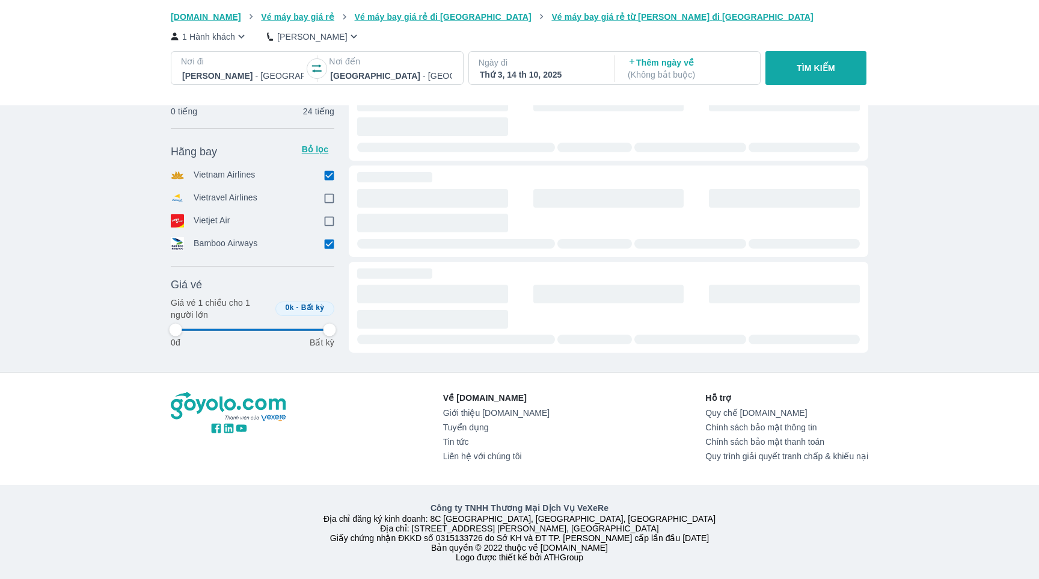
type input "97.9166666666667"
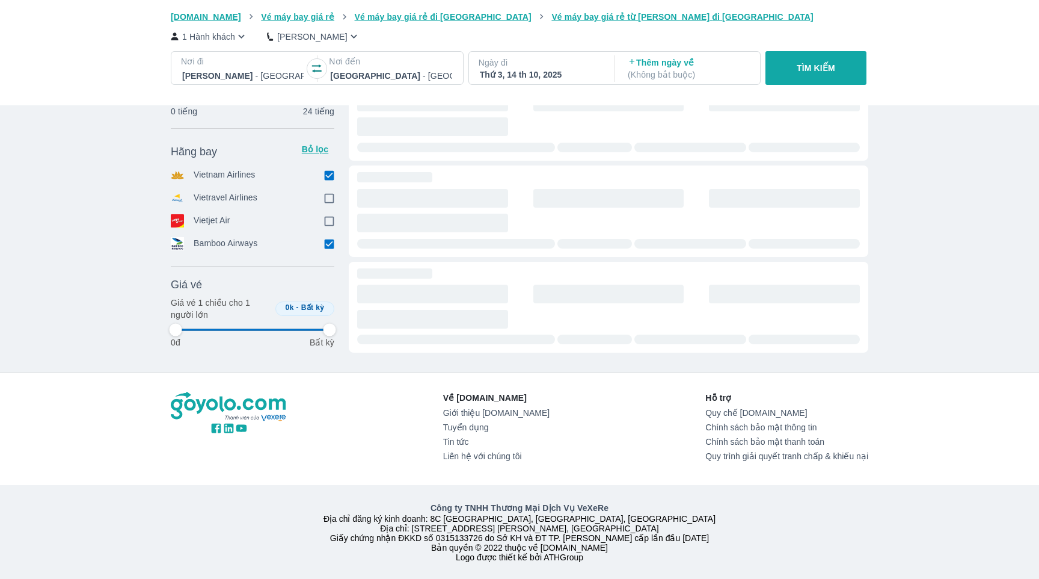
type input "97.9166666666667"
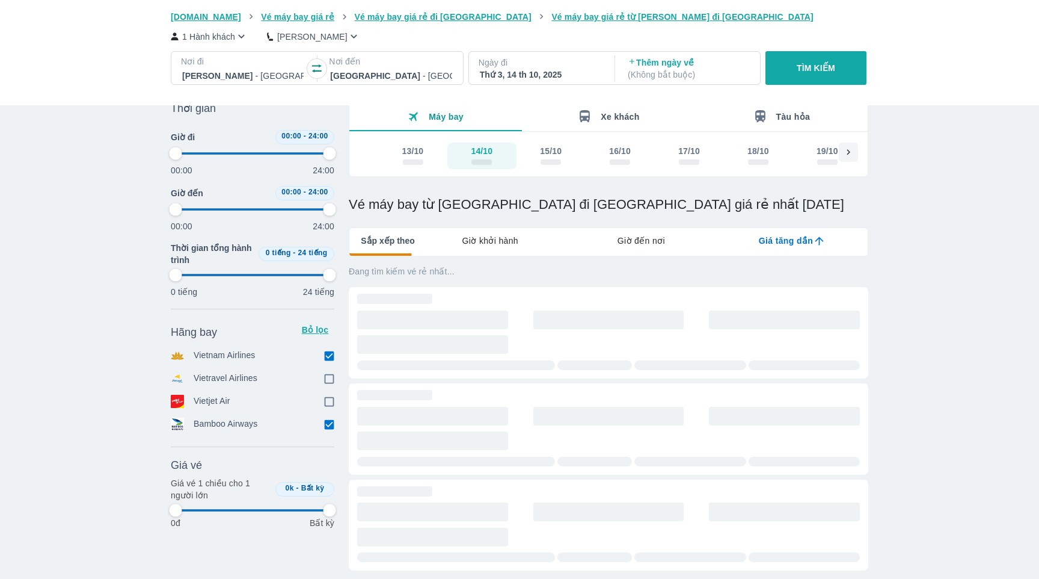
type input "97.9166666666667"
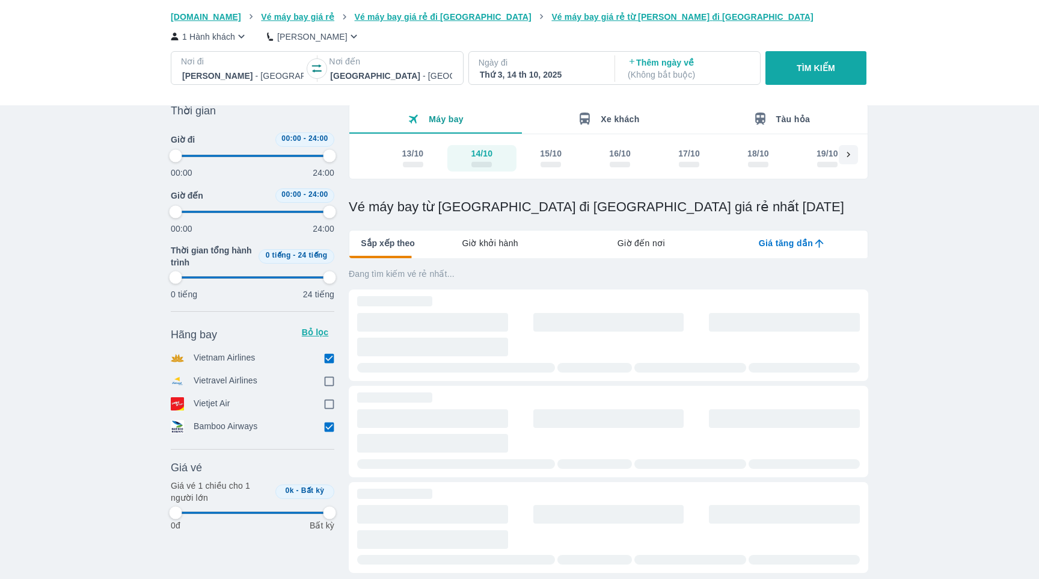
type input "97.9166666666667"
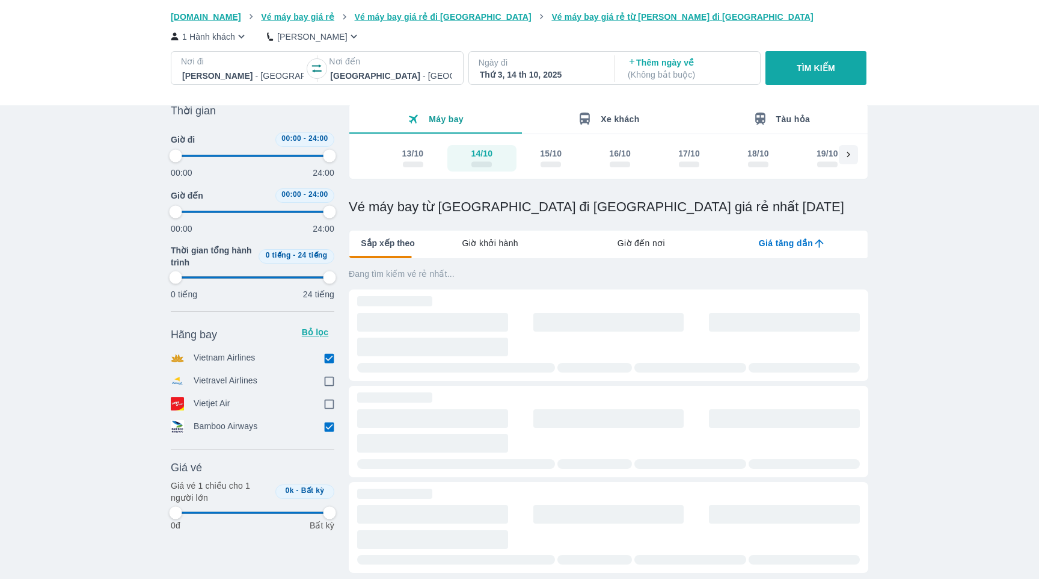
type input "97.9166666666667"
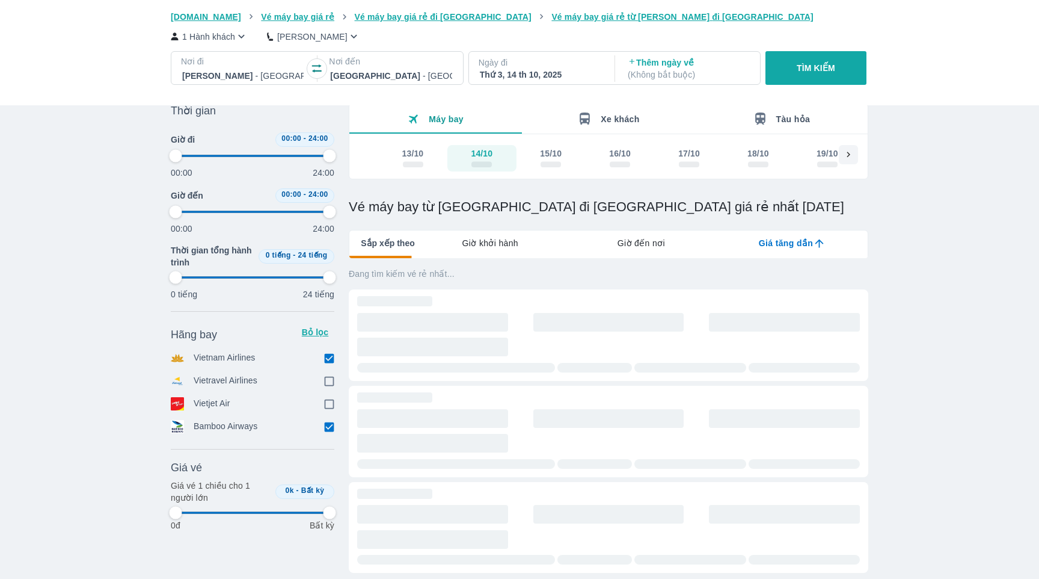
type input "97.9166666666667"
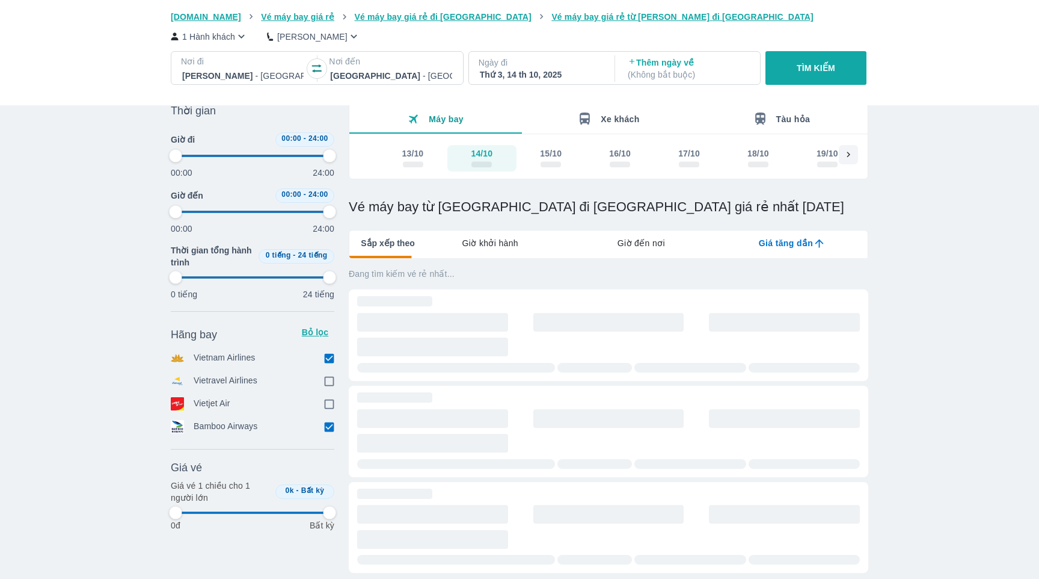
type input "97.9166666666667"
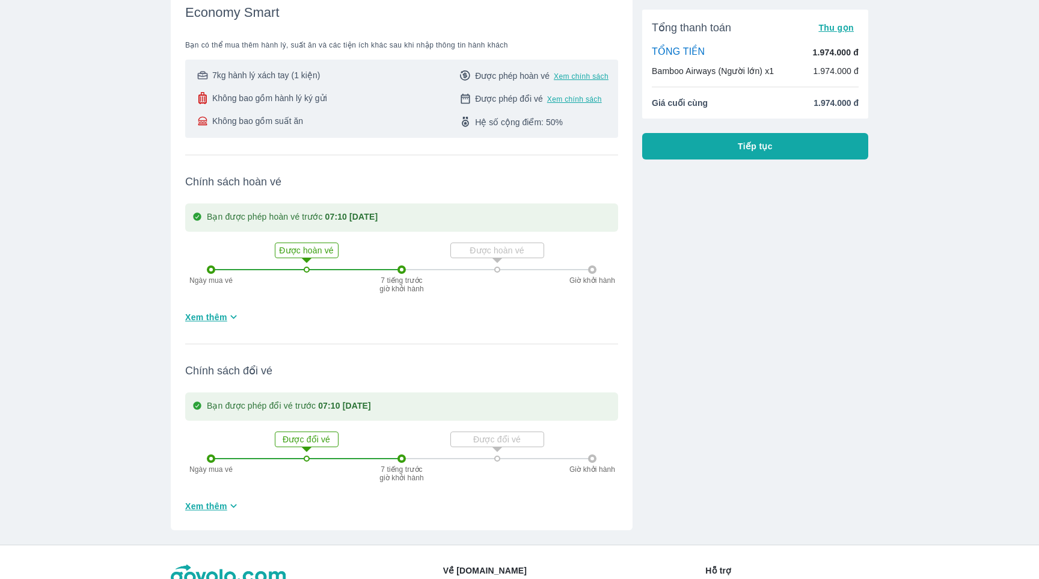
scroll to position [153, 0]
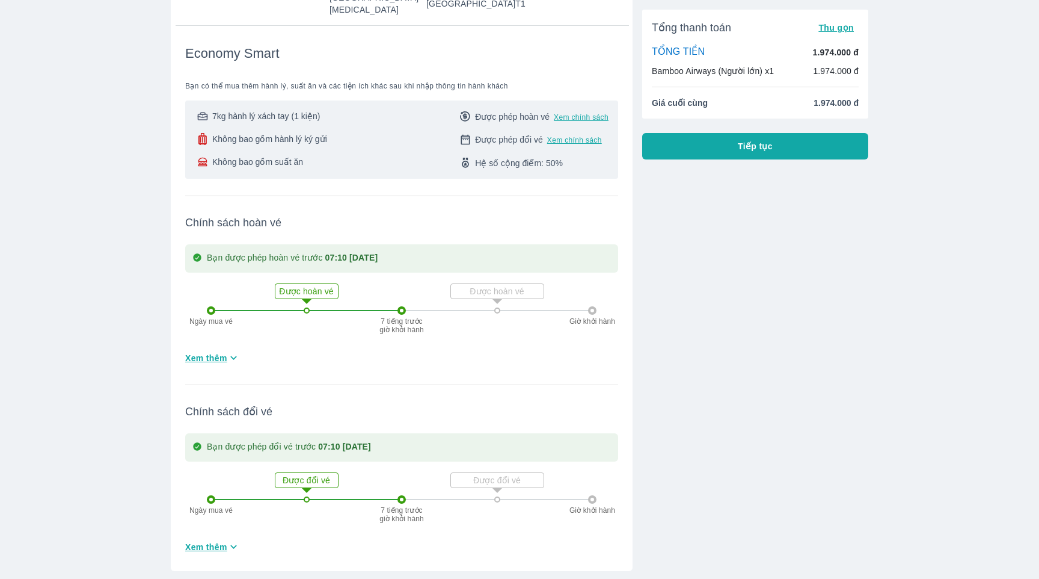
click at [757, 148] on span "Tiếp tục" at bounding box center [755, 146] width 35 height 12
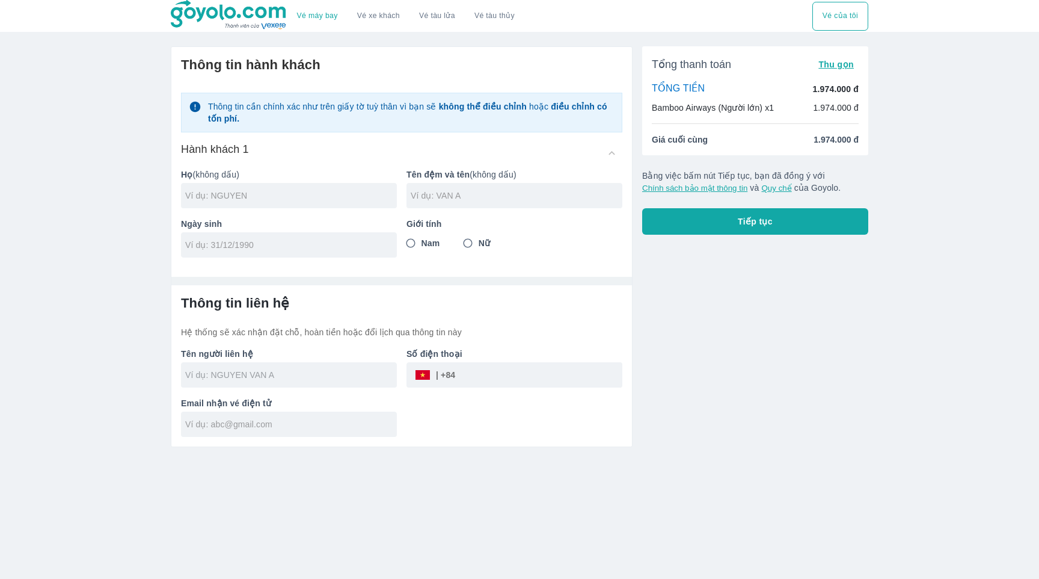
click at [294, 375] on input "text" at bounding box center [291, 375] width 212 height 12
type input "DANG VIET HUNG"
click at [491, 371] on input "tel" at bounding box center [538, 374] width 167 height 29
type input "0913020906"
click at [330, 422] on input "text" at bounding box center [291, 424] width 212 height 12
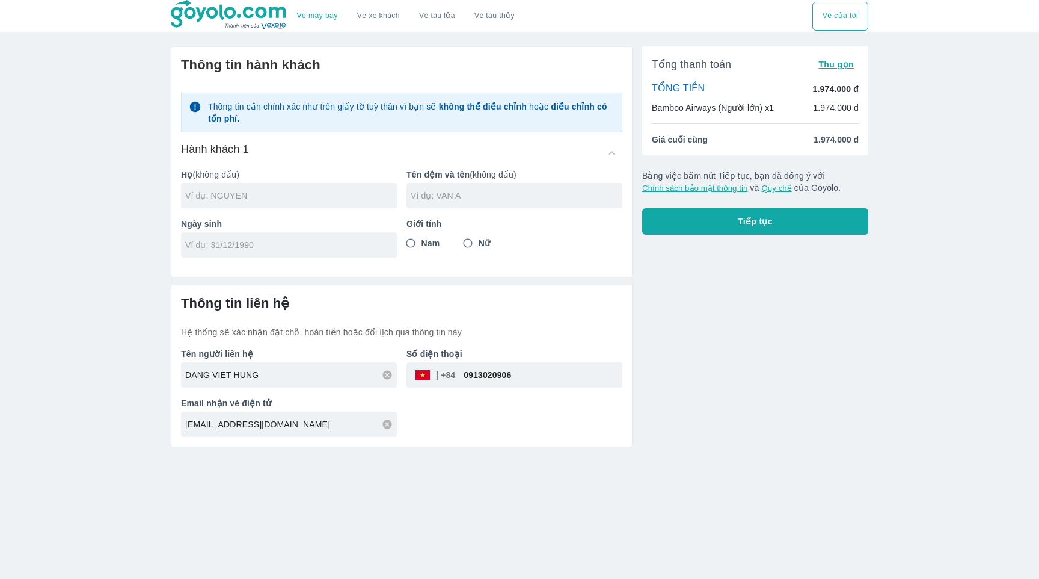
type input "hungdv2000@gmail.com"
click at [309, 188] on div at bounding box center [289, 195] width 216 height 25
type input "DANG"
click at [542, 196] on input "text" at bounding box center [517, 195] width 212 height 12
paste input "VIET HUNG"
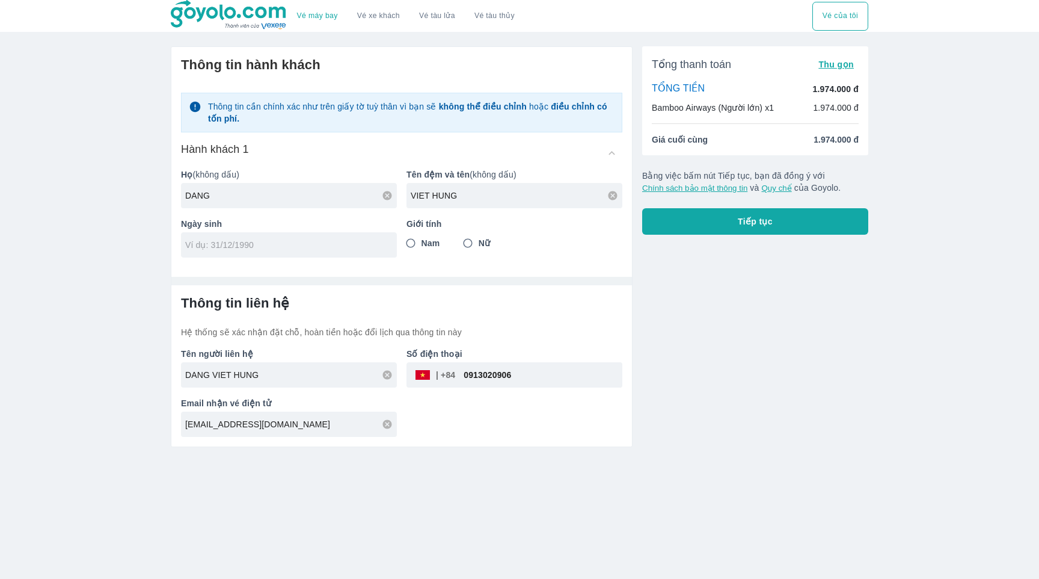
type input "VIET HUNG"
click at [234, 247] on input "tel" at bounding box center [285, 245] width 200 height 12
type input "03/01/1974"
click at [413, 241] on input "Nam" at bounding box center [411, 243] width 22 height 22
radio input "true"
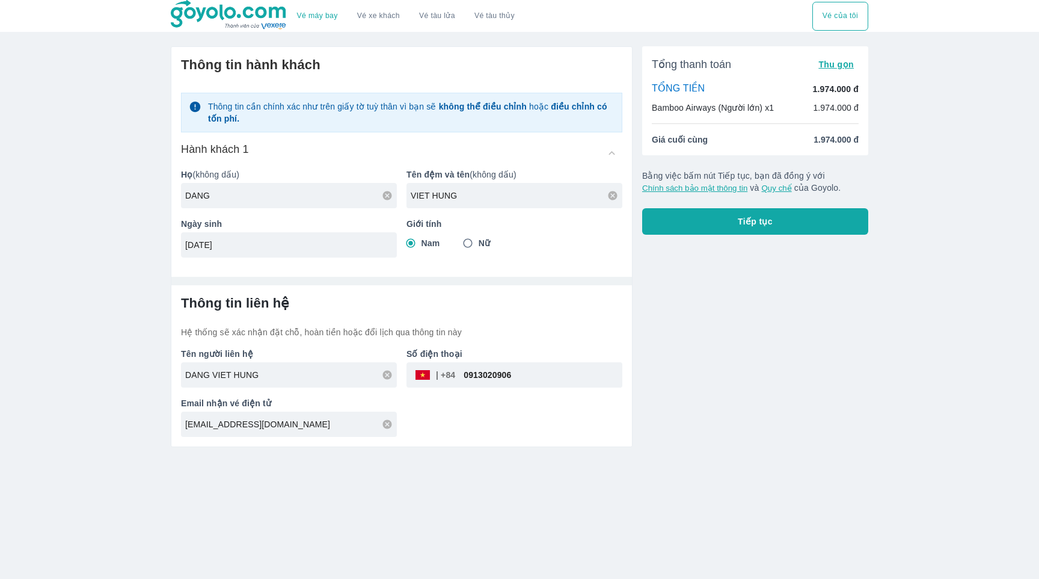
click at [757, 219] on span "Tiếp tục" at bounding box center [755, 221] width 35 height 12
type input "VIET HUNG"
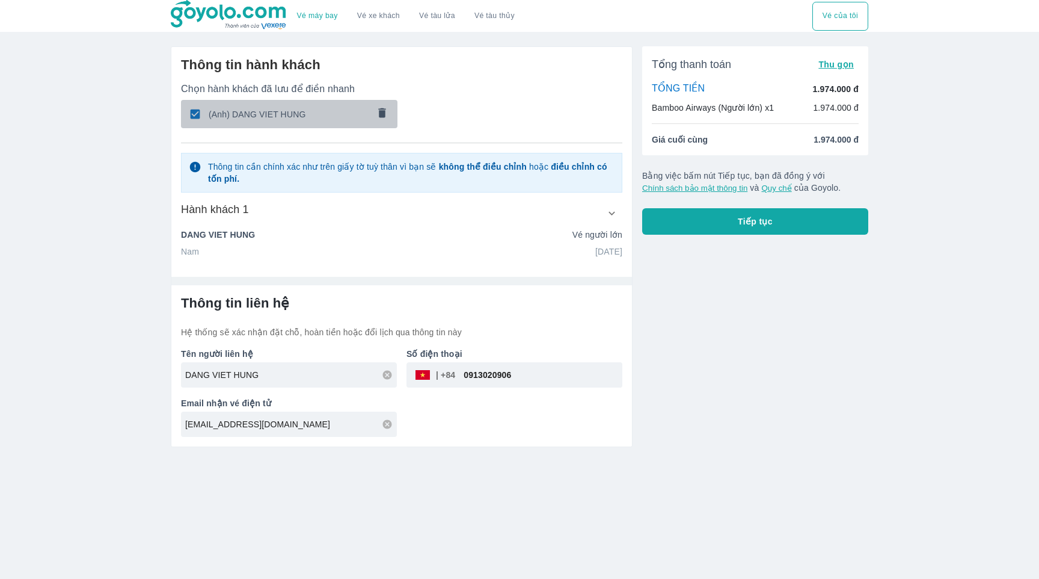
click at [292, 119] on span "(Anh) DANG VIET HUNG" at bounding box center [289, 114] width 160 height 12
radio input "false"
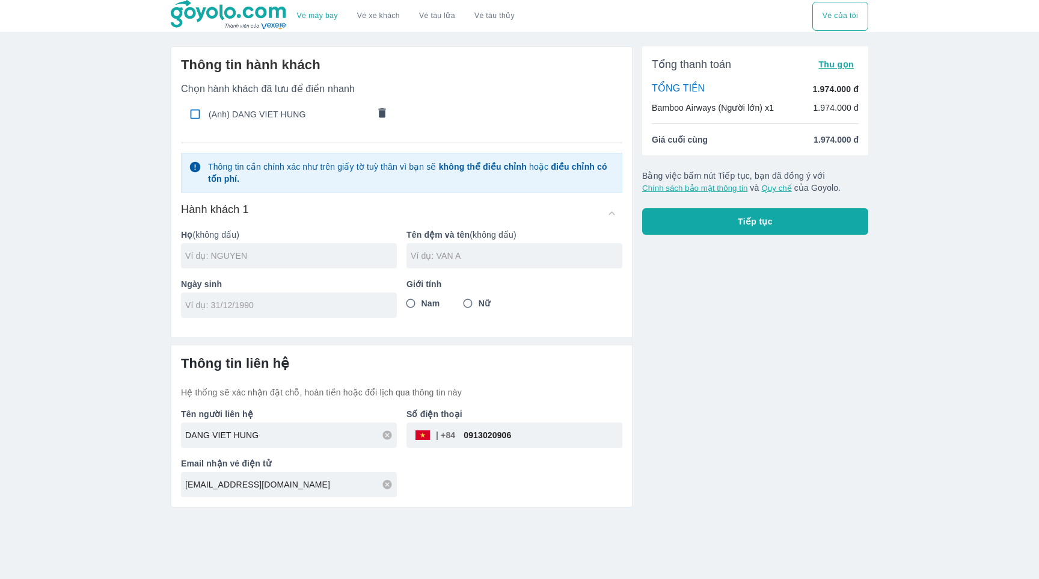
click at [738, 223] on span "Tiếp tục" at bounding box center [755, 221] width 35 height 12
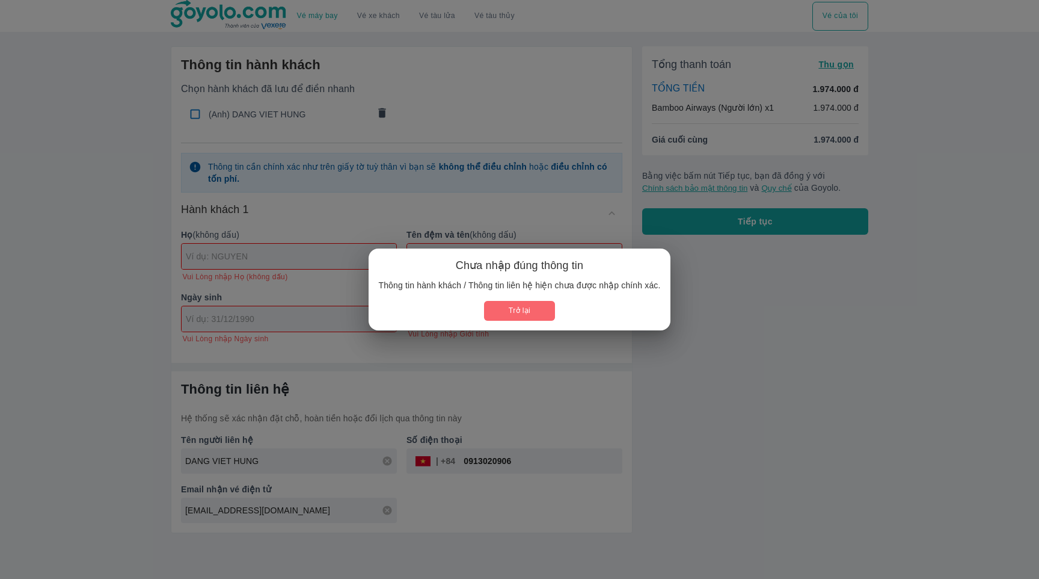
click at [532, 312] on button "Trở lại" at bounding box center [519, 311] width 70 height 20
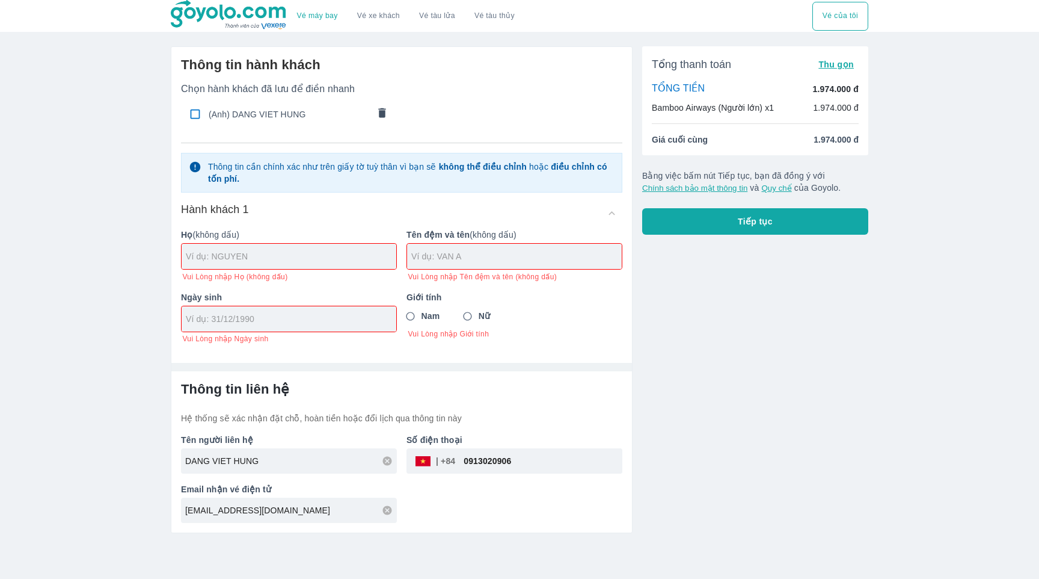
click at [198, 110] on input "checkbox" at bounding box center [194, 113] width 23 height 23
checkbox input "true"
type input "DANG"
type input "VIET HUNG"
type input "03/01/1974"
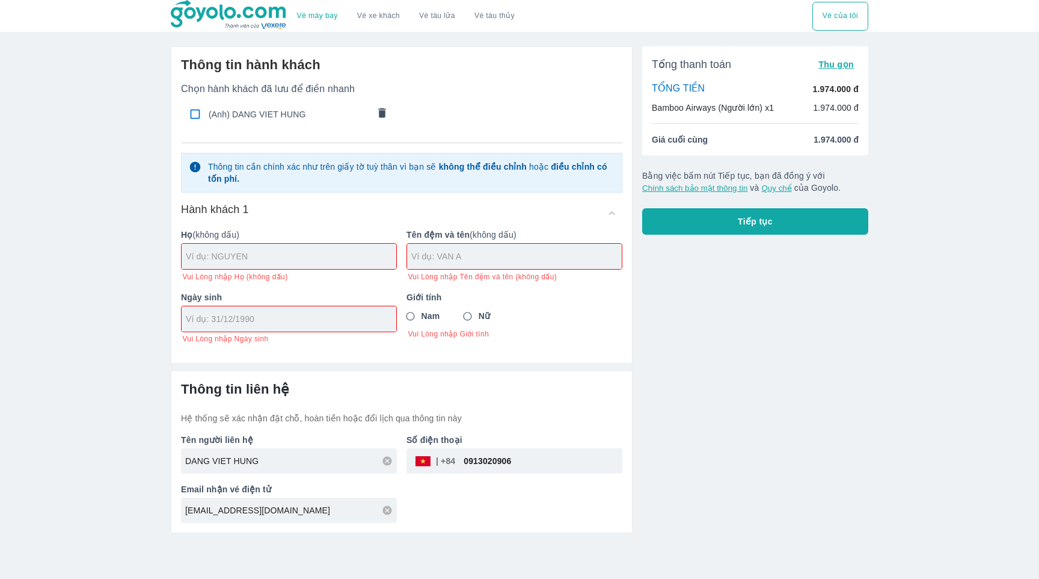
radio input "true"
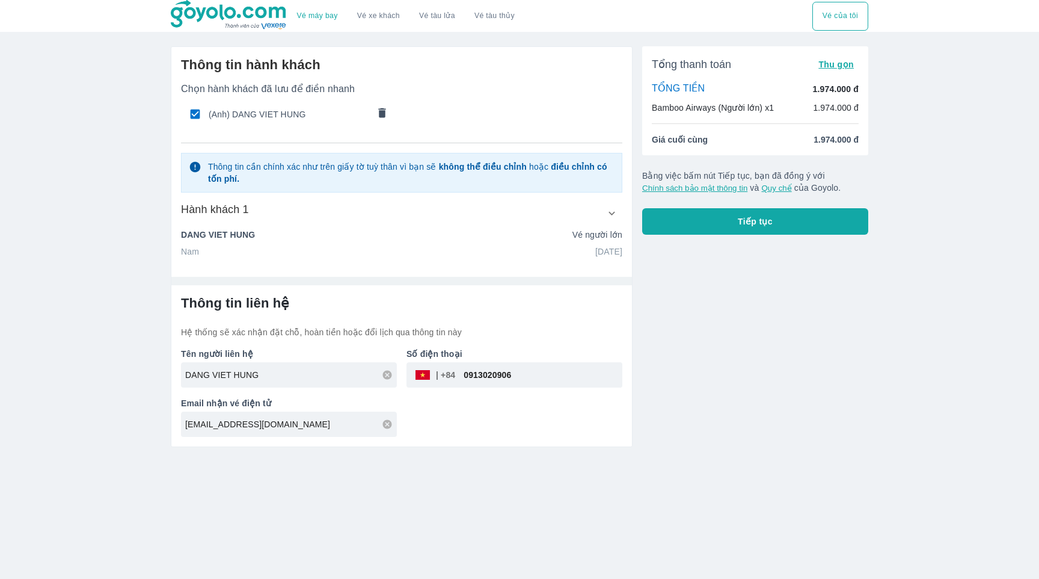
click at [751, 225] on span "Tiếp tục" at bounding box center [755, 221] width 35 height 12
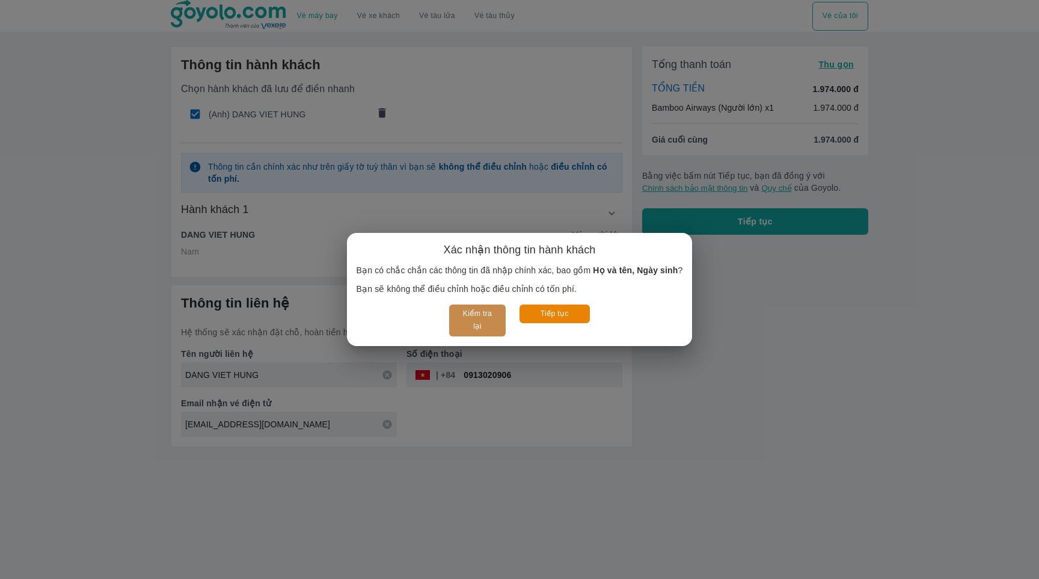
click at [485, 315] on button "Kiểm tra lại" at bounding box center [477, 320] width 56 height 32
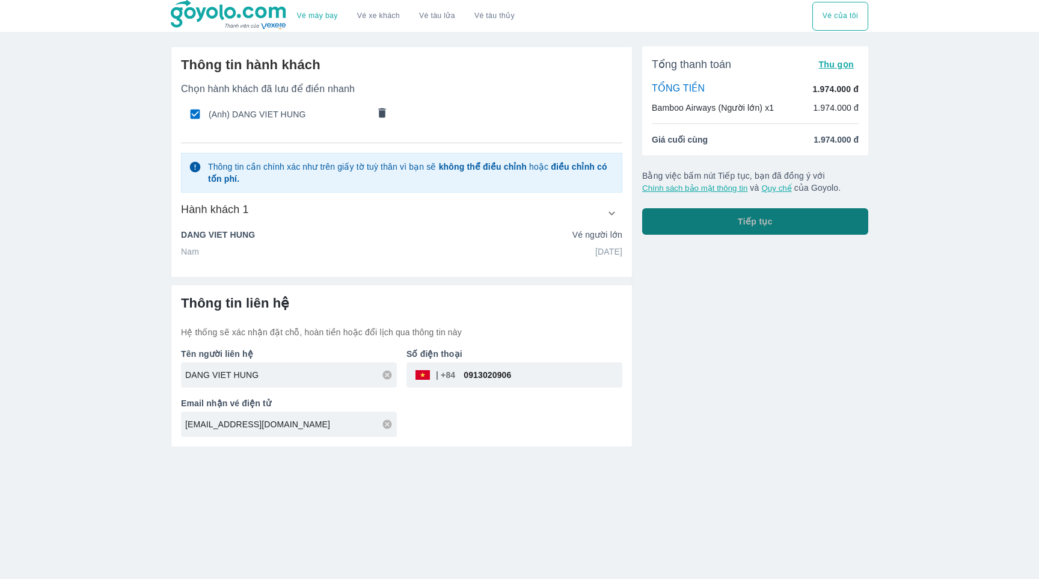
click at [767, 220] on span "Tiếp tục" at bounding box center [755, 221] width 35 height 12
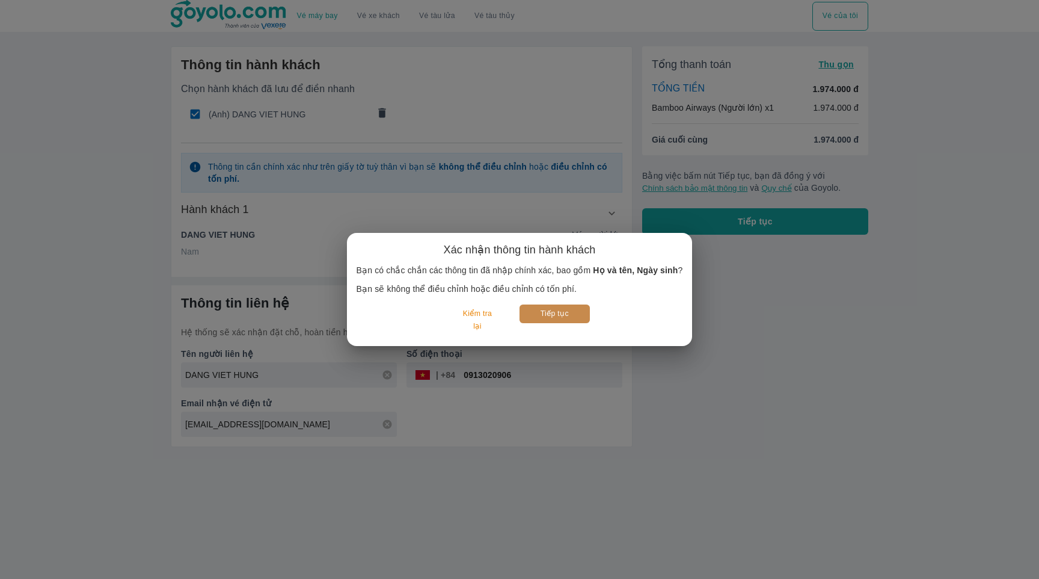
click at [558, 316] on button "Tiếp tục" at bounding box center [555, 313] width 70 height 19
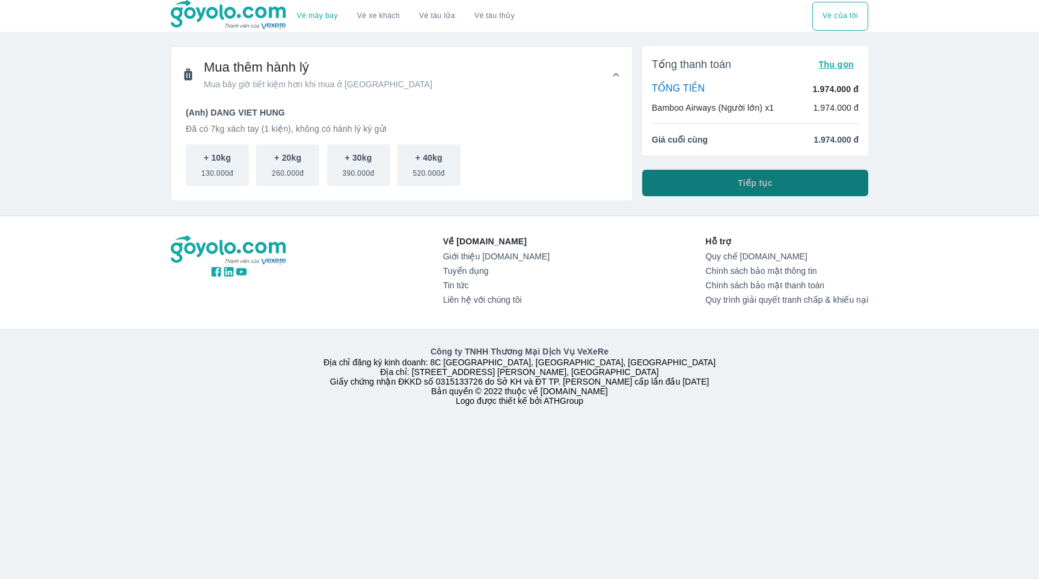
click at [786, 190] on button "Tiếp tục" at bounding box center [755, 183] width 226 height 26
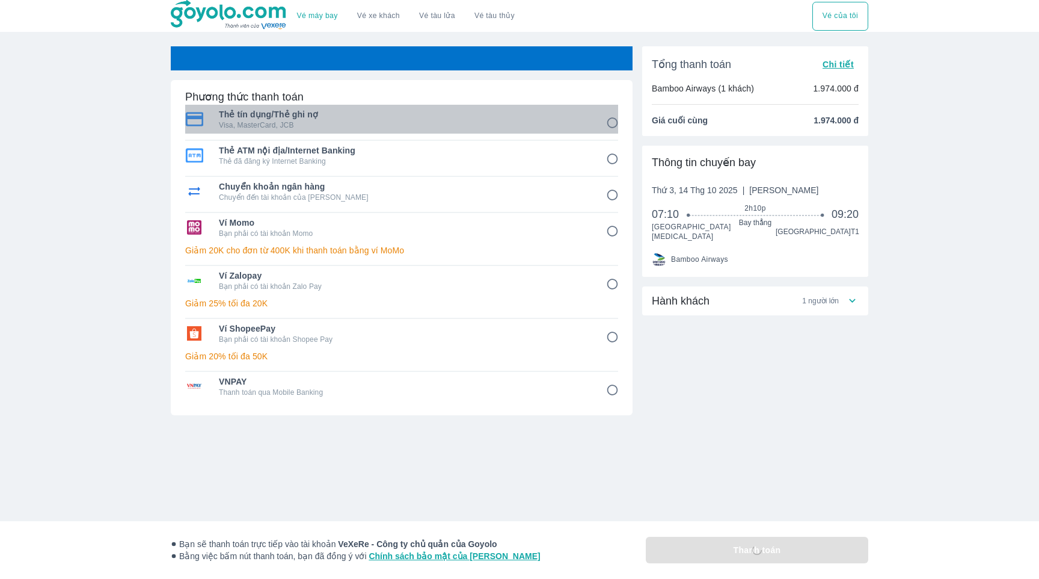
click at [519, 125] on p "Visa, MasterCard, JCB" at bounding box center [404, 125] width 371 height 10
radio input "true"
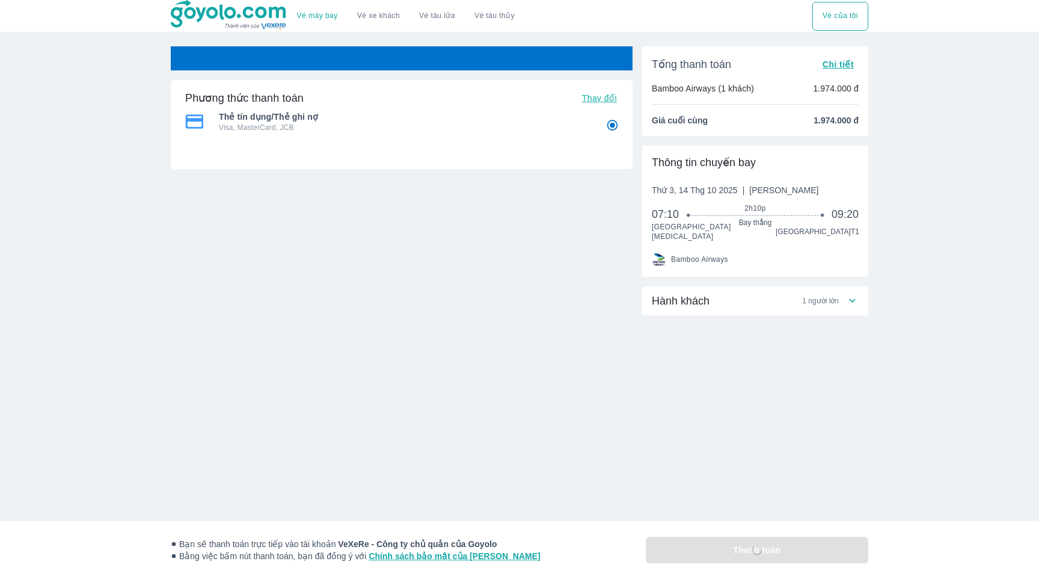
radio input "false"
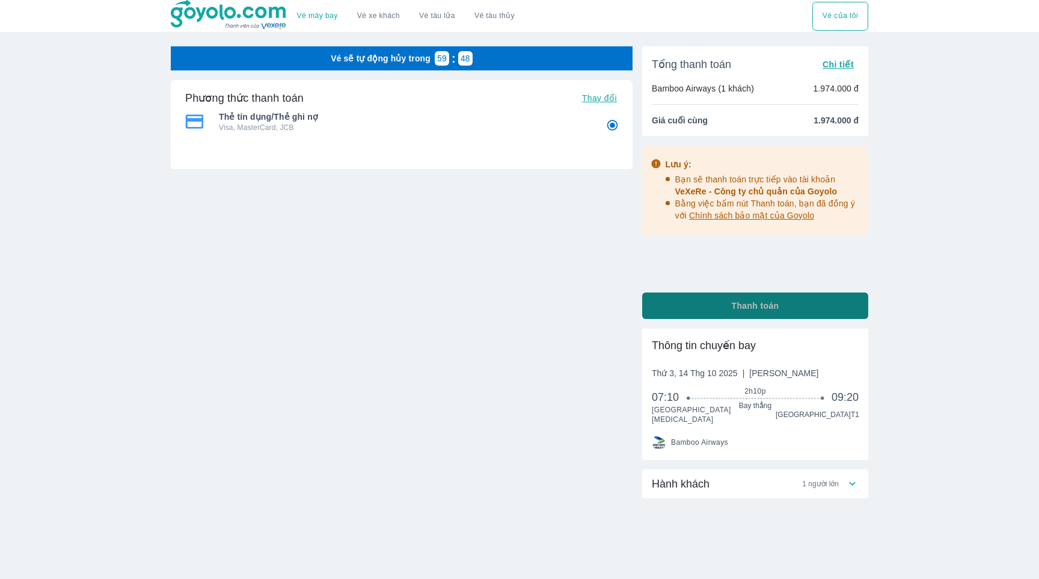
click at [798, 312] on button "Thanh toán" at bounding box center [755, 305] width 226 height 26
radio input "false"
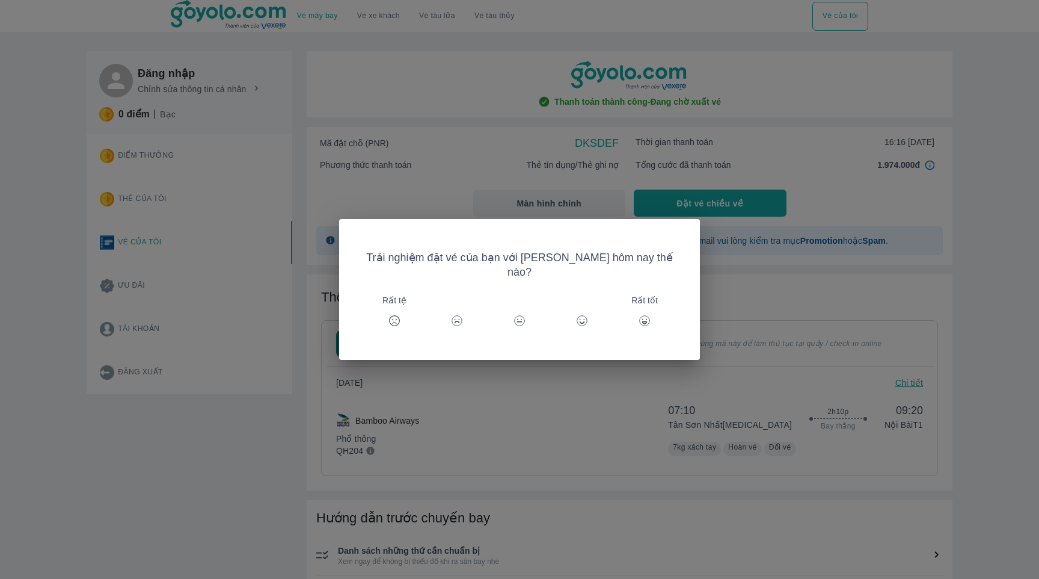
click at [576, 315] on icon at bounding box center [582, 321] width 12 height 12
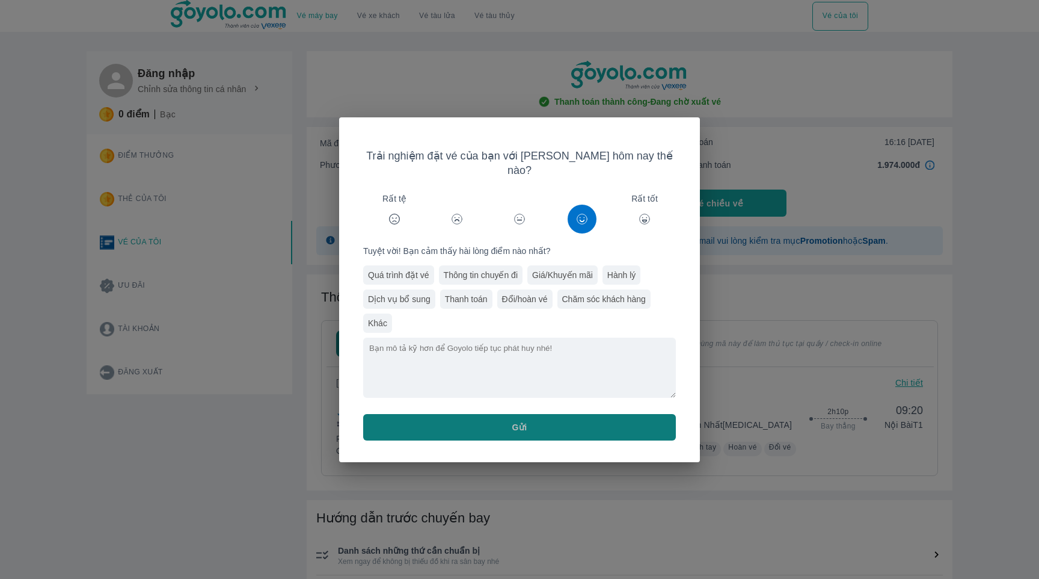
click at [529, 423] on button "Gửi" at bounding box center [519, 427] width 313 height 26
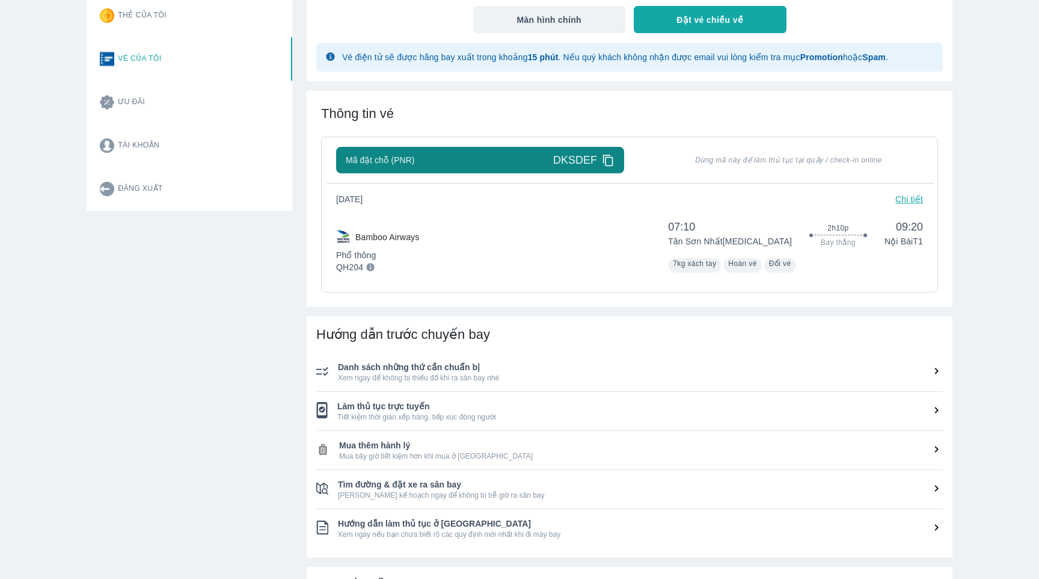
scroll to position [165, 0]
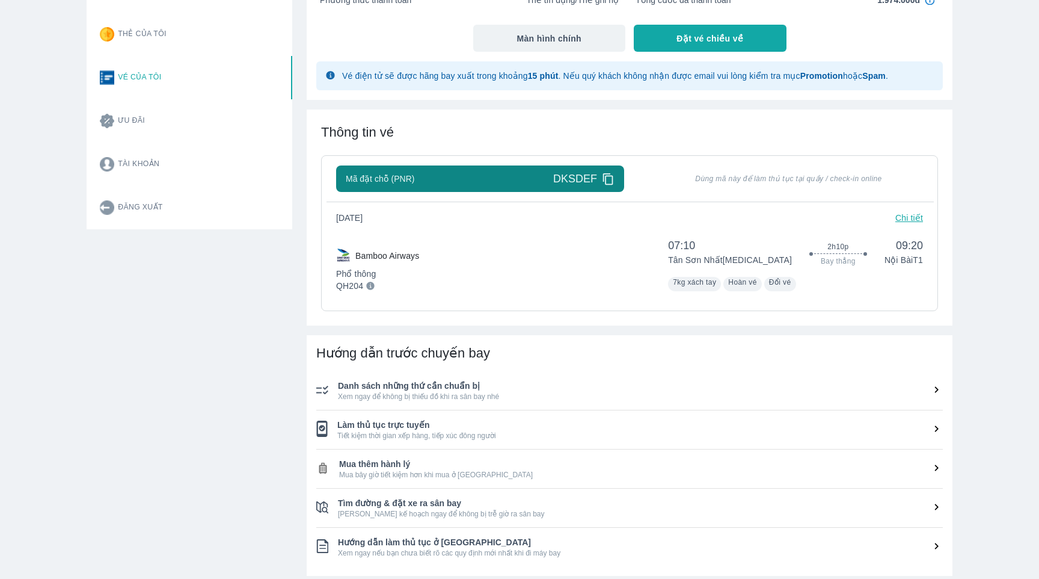
click at [612, 181] on icon at bounding box center [608, 178] width 10 height 11
click at [609, 178] on icon at bounding box center [608, 179] width 13 height 13
